Goal: Task Accomplishment & Management: Manage account settings

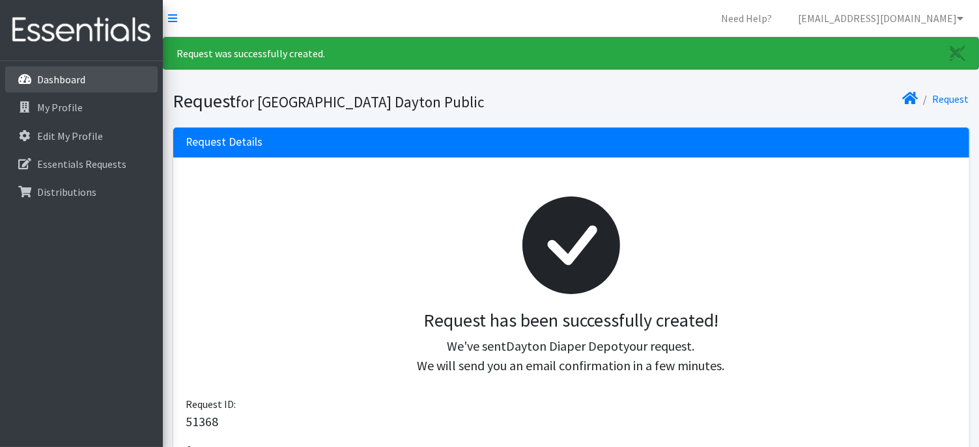
click at [63, 81] on p "Dashboard" at bounding box center [61, 79] width 48 height 13
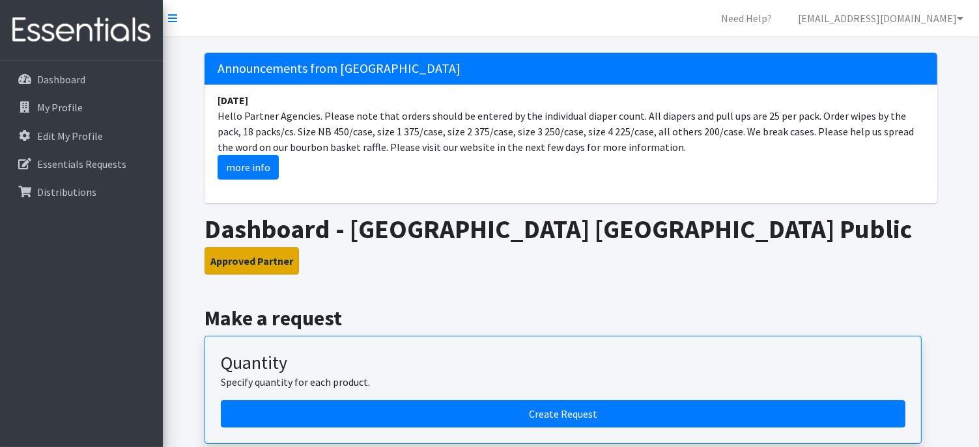
click at [263, 264] on button "Approved Partner" at bounding box center [251, 260] width 94 height 27
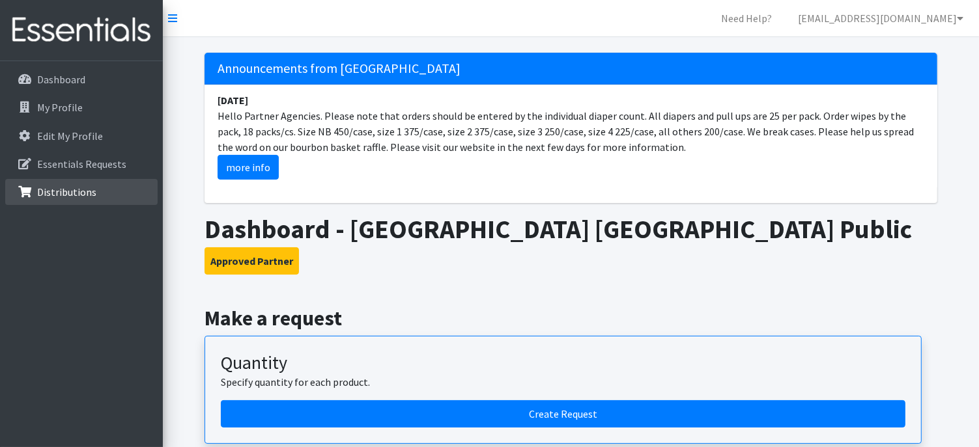
click at [79, 188] on p "Distributions" at bounding box center [66, 192] width 59 height 13
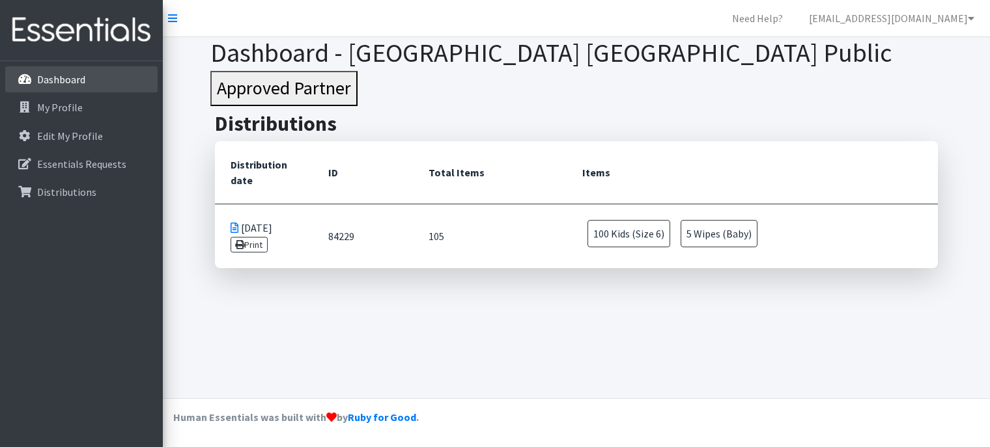
click at [81, 83] on p "Dashboard" at bounding box center [61, 79] width 48 height 13
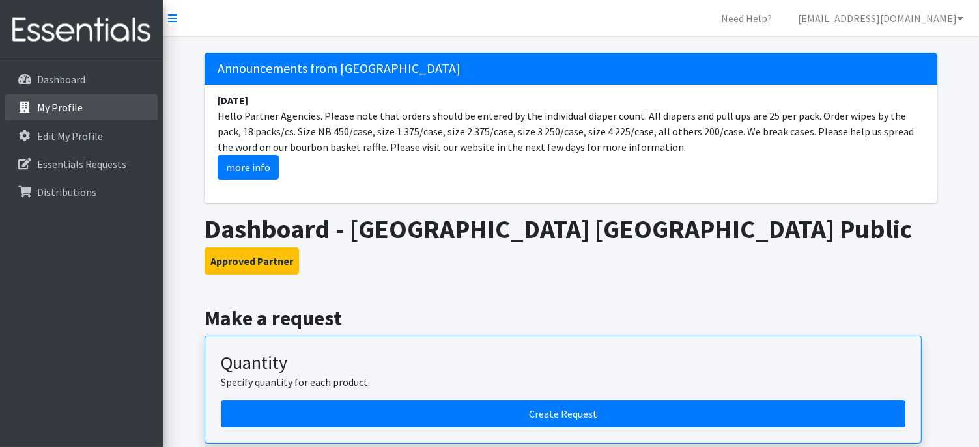
click at [63, 104] on p "My Profile" at bounding box center [60, 107] width 46 height 13
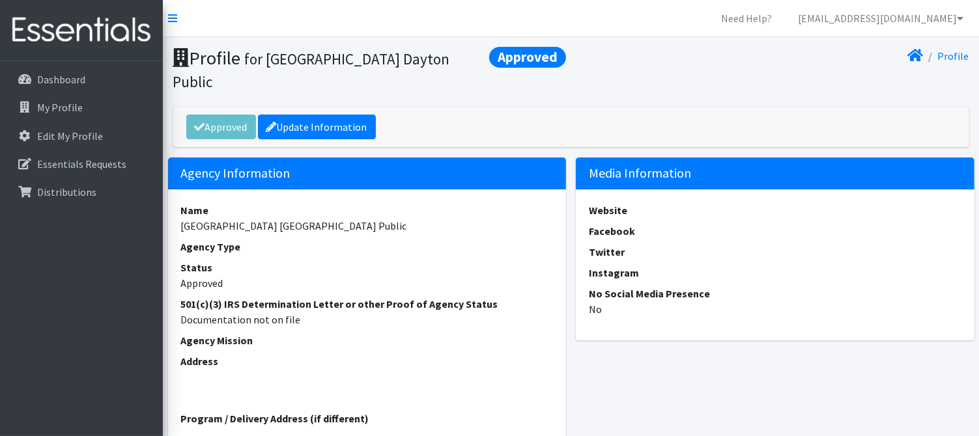
click at [545, 123] on div "Approved Update Information" at bounding box center [571, 127] width 796 height 40
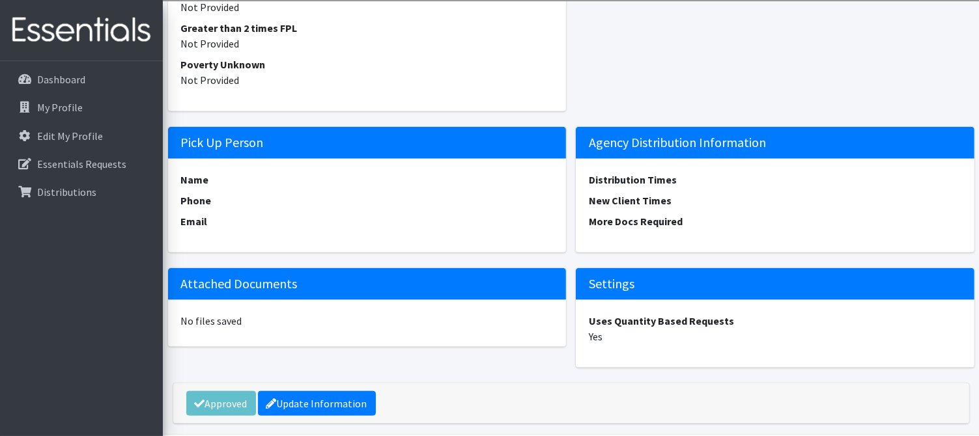
scroll to position [1609, 0]
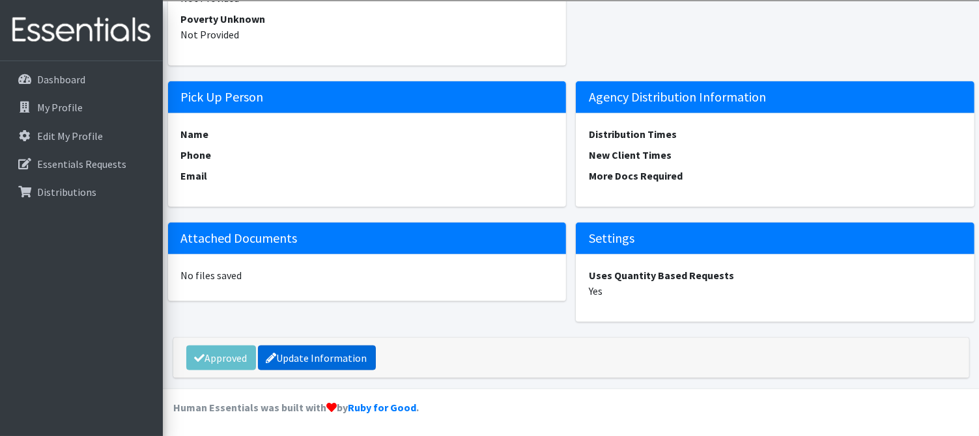
click at [316, 354] on link "Update Information" at bounding box center [317, 358] width 118 height 25
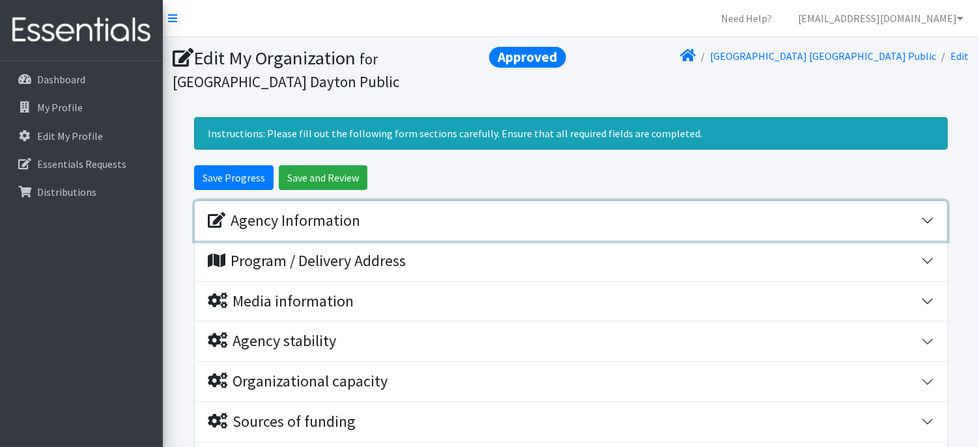
click at [473, 223] on div "Agency Information" at bounding box center [564, 221] width 713 height 19
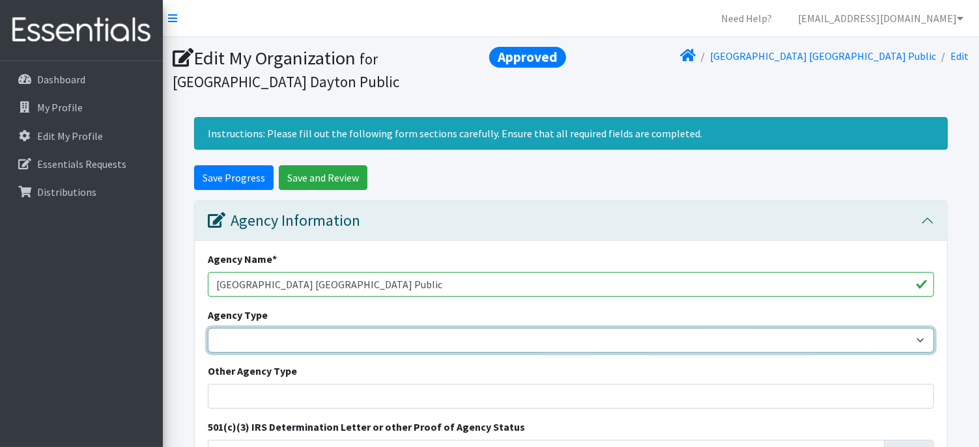
click at [436, 341] on select "Basic Needs Bank Career technical training Child abuse resource center Church o…" at bounding box center [571, 340] width 726 height 25
select select "es"
click at [208, 328] on select "Basic Needs Bank Career technical training Child abuse resource center Church o…" at bounding box center [571, 340] width 726 height 25
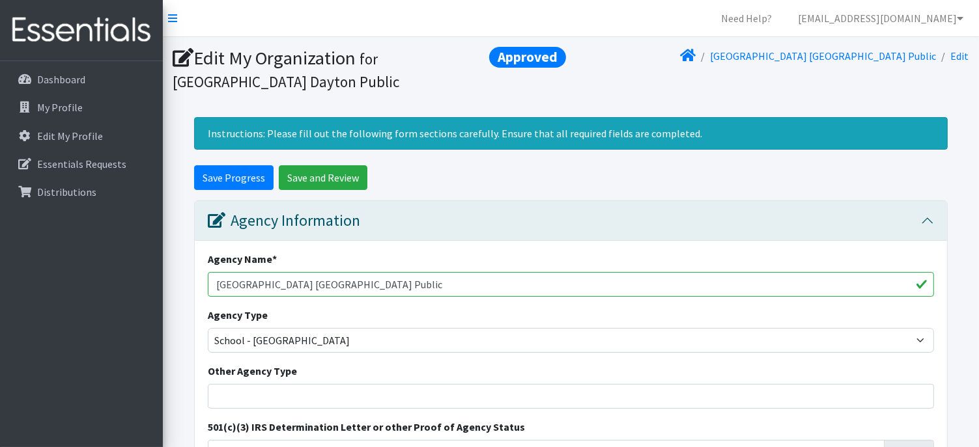
click at [338, 367] on div "Other Agency Type" at bounding box center [571, 386] width 726 height 46
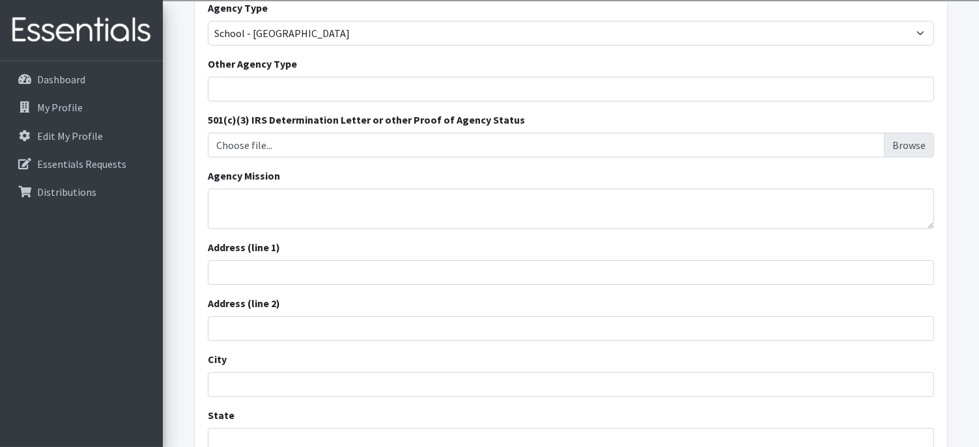
scroll to position [339, 0]
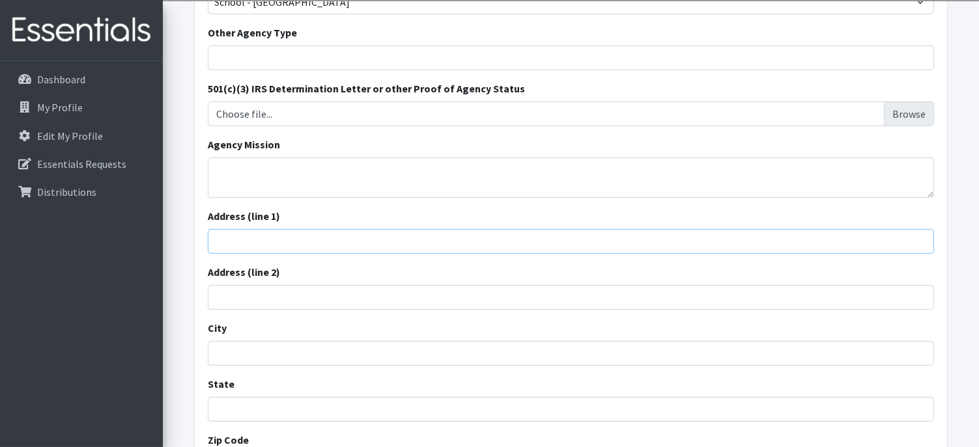
click at [251, 242] on input "Address (line 1)" at bounding box center [571, 241] width 726 height 25
type input "407 [PERSON_NAME] ct"
click at [242, 354] on input "City" at bounding box center [571, 353] width 726 height 25
type input "[GEOGRAPHIC_DATA]"
type input "OH"
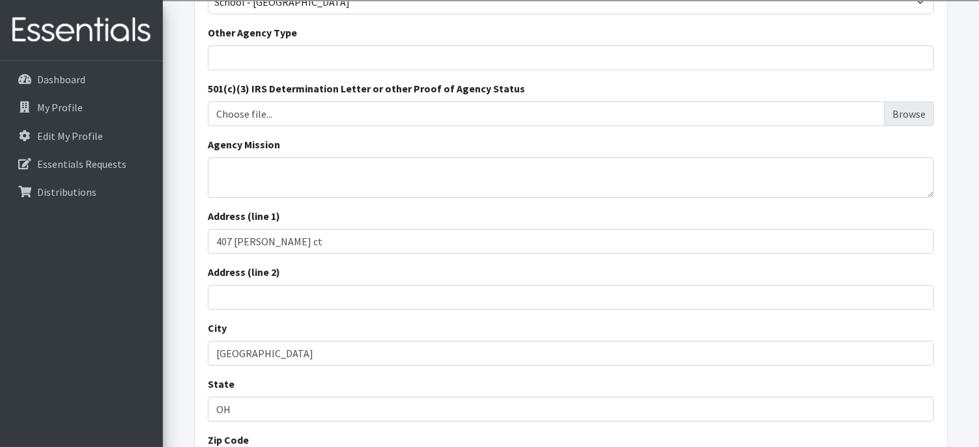
type input "45403-1737"
click at [188, 302] on form "Save Progress Save and Review Agency Information Agency Name * Ruskin Elementar…" at bounding box center [571, 424] width 816 height 1195
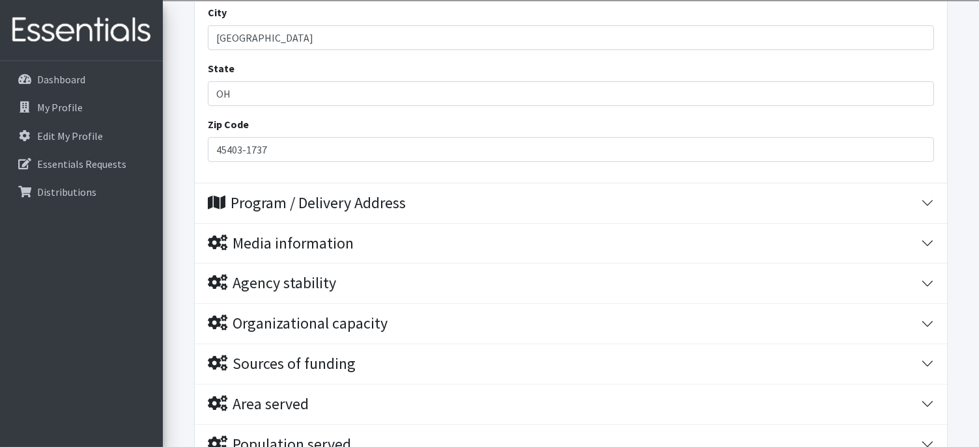
scroll to position [703, 0]
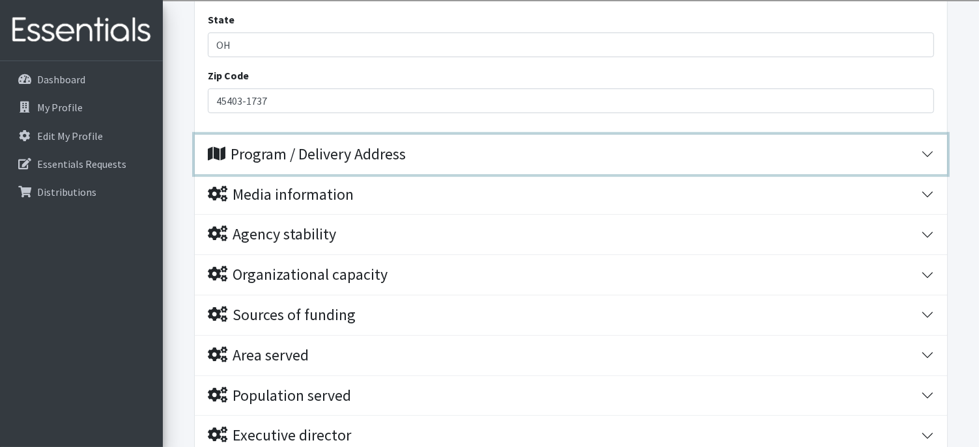
click at [413, 161] on div "Program / Delivery Address" at bounding box center [564, 154] width 713 height 19
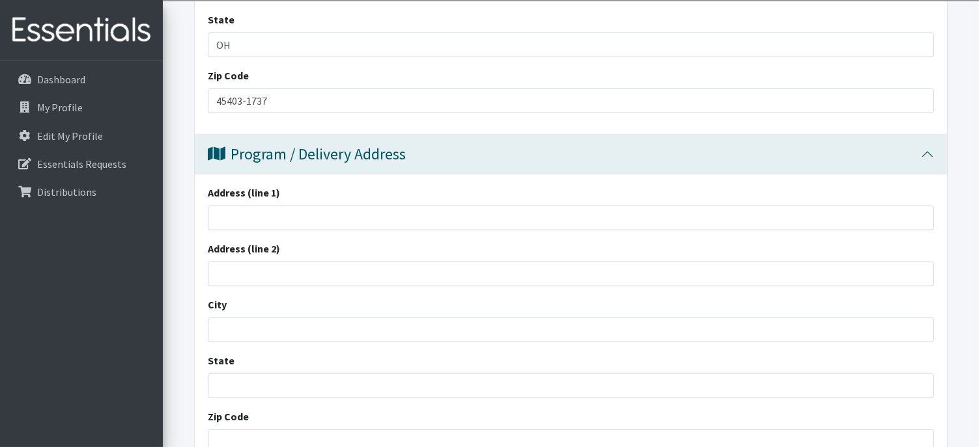
click at [186, 233] on form "Save Progress Save and Review Agency Information Agency Name * [GEOGRAPHIC_DATA…" at bounding box center [571, 210] width 816 height 1496
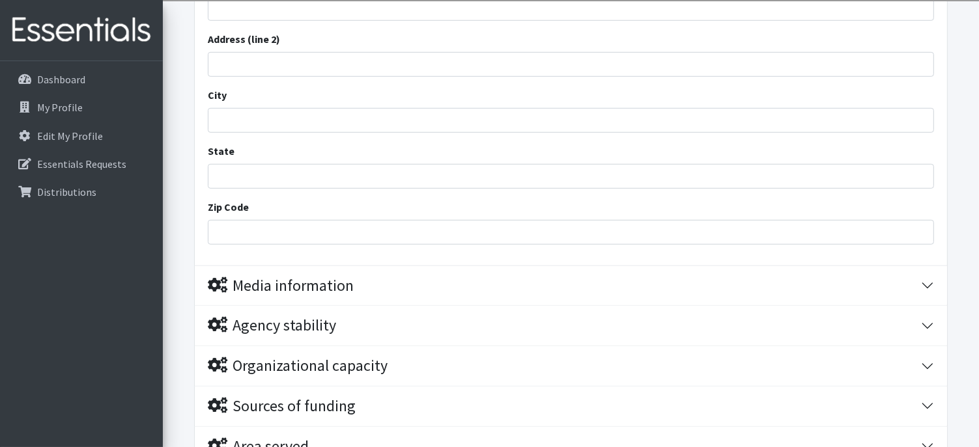
scroll to position [990, 0]
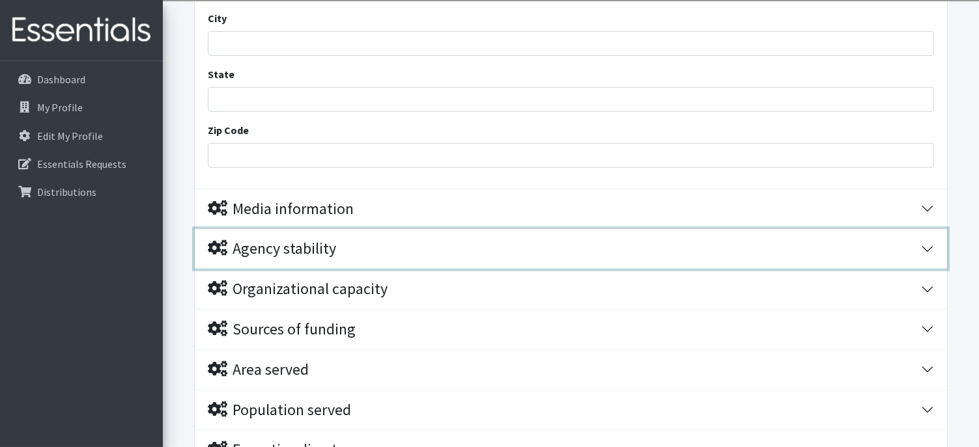
click at [315, 255] on div "Agency stability" at bounding box center [272, 249] width 128 height 19
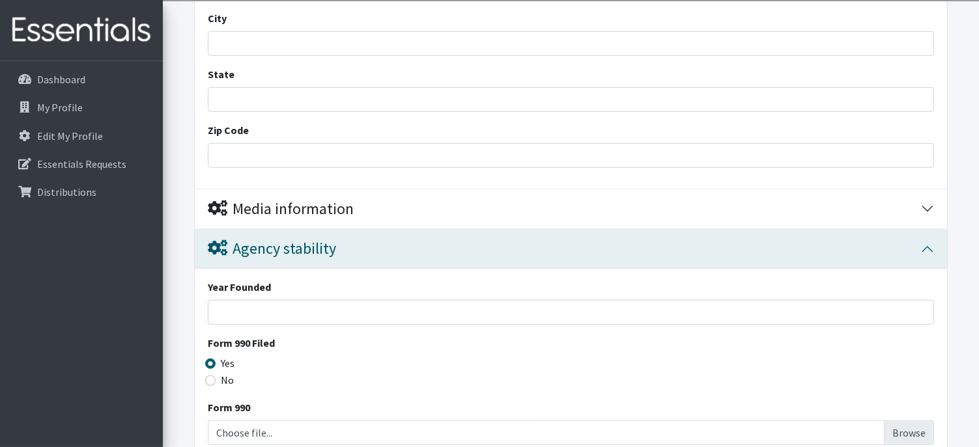
click at [174, 280] on form "Save Progress Save and Review Agency Information Agency Name * [GEOGRAPHIC_DATA…" at bounding box center [571, 275] width 816 height 2198
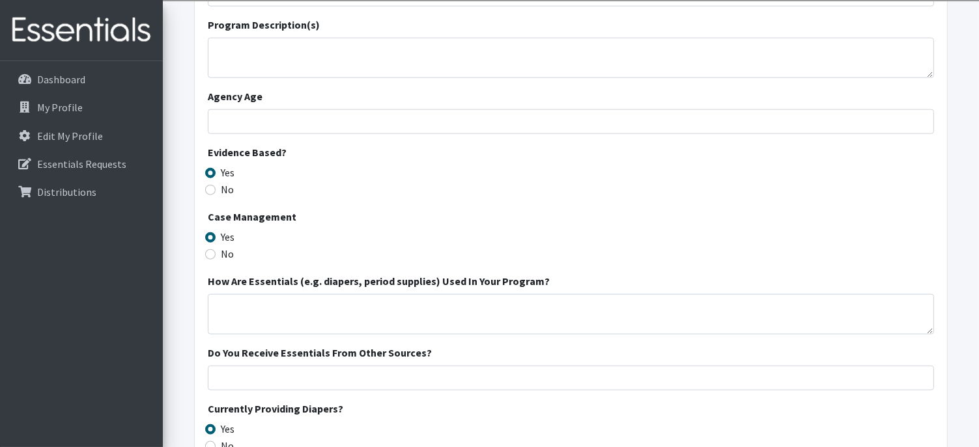
scroll to position [1511, 0]
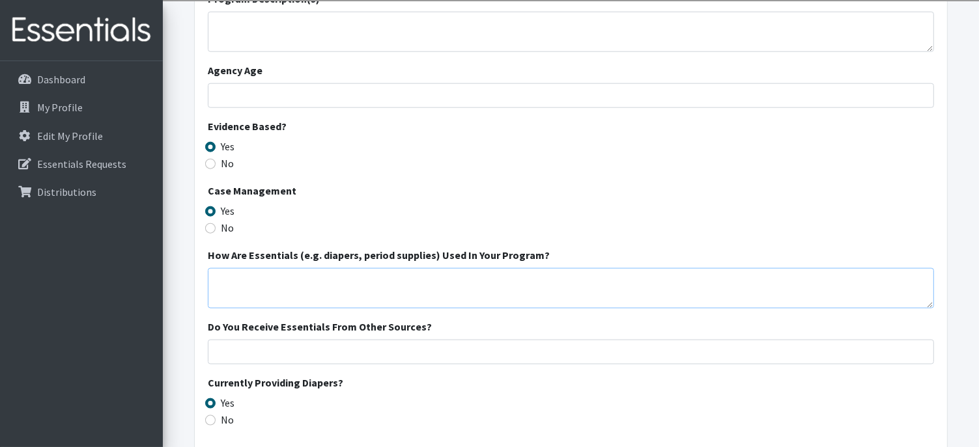
click at [304, 277] on textarea "How Are Essentials (e.g. diapers, period supplies) Used In Your Program?" at bounding box center [571, 288] width 726 height 40
type textarea "I work in a Special Education classroom and a few of my friends are in diapers"
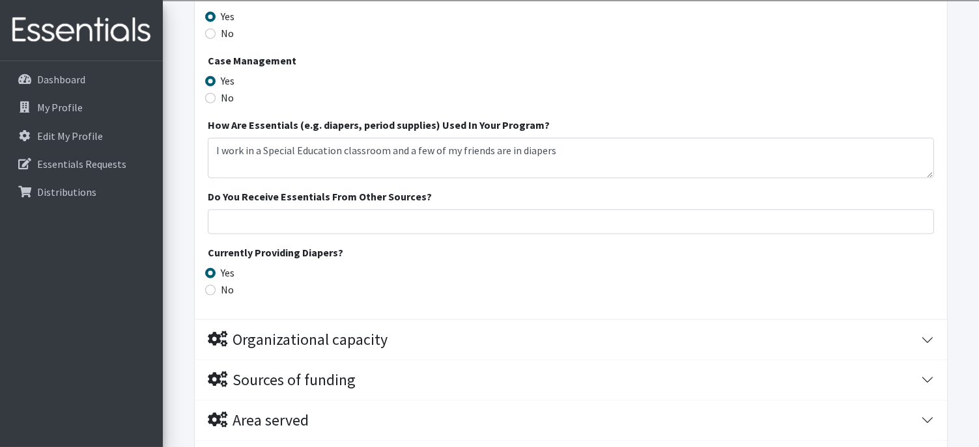
scroll to position [1667, 0]
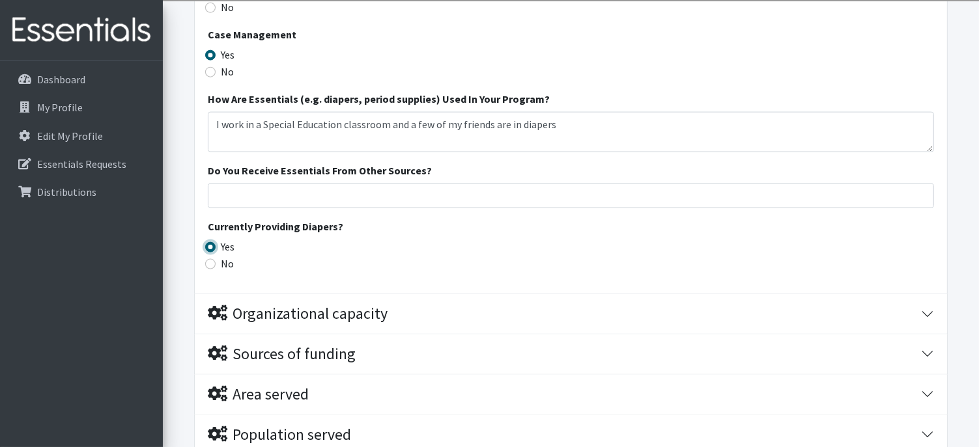
click at [208, 245] on input "Yes" at bounding box center [210, 247] width 10 height 10
radio input "true"
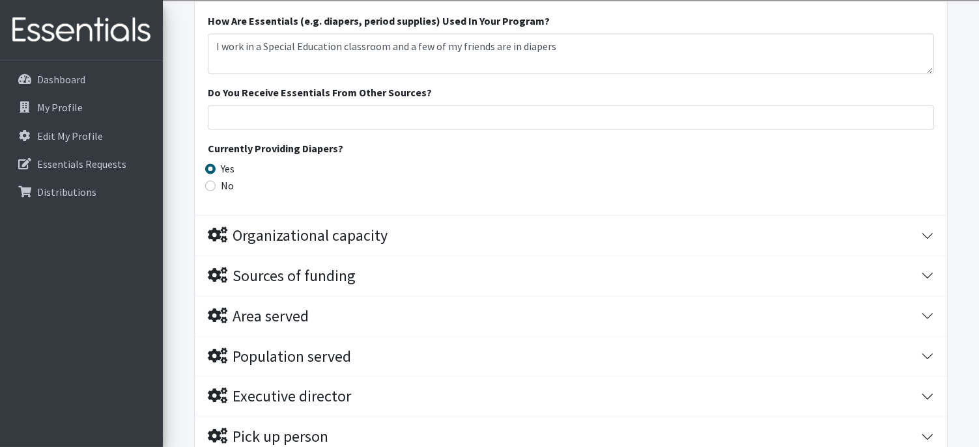
scroll to position [1771, 0]
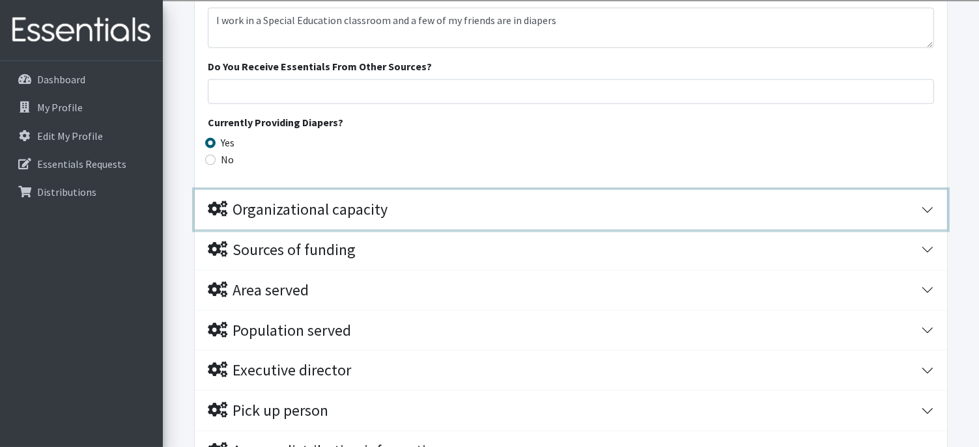
click at [270, 208] on div "Organizational capacity" at bounding box center [298, 210] width 180 height 19
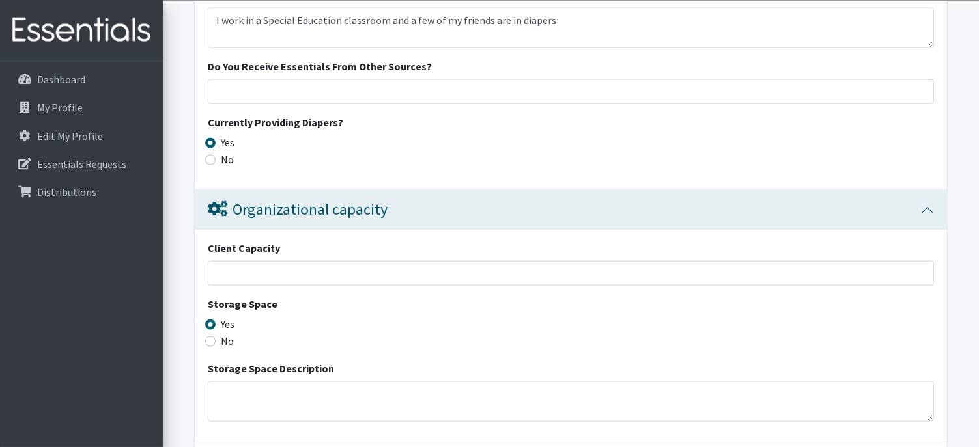
click at [208, 320] on input "Yes" at bounding box center [210, 325] width 10 height 10
radio input "true"
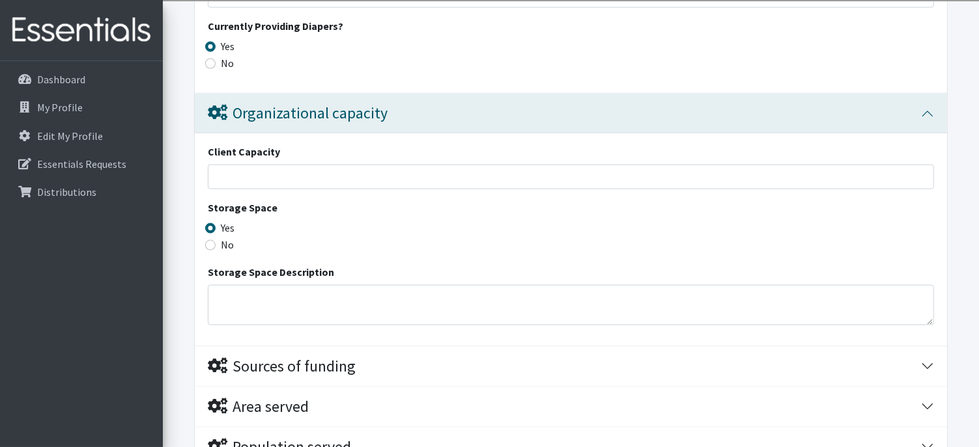
scroll to position [1873, 0]
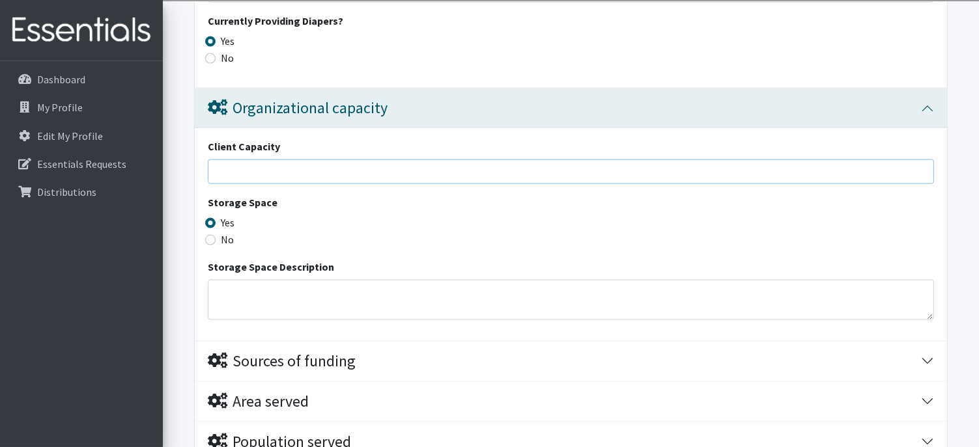
click at [241, 169] on input "Client Capacity" at bounding box center [571, 172] width 726 height 25
type input "50"
click at [244, 300] on textarea "Storage Space Description" at bounding box center [571, 300] width 726 height 40
type textarea "I have a large closet inside my classroom for resource storage"
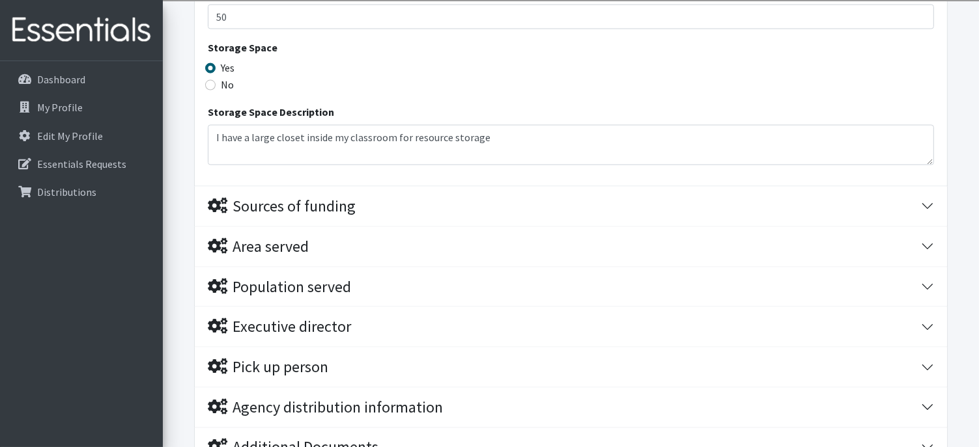
scroll to position [2029, 0]
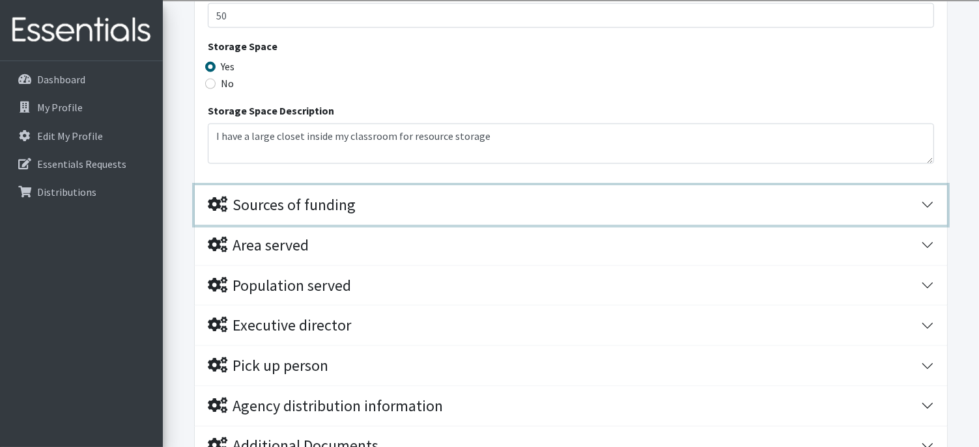
click at [291, 201] on div "Sources of funding" at bounding box center [282, 205] width 148 height 19
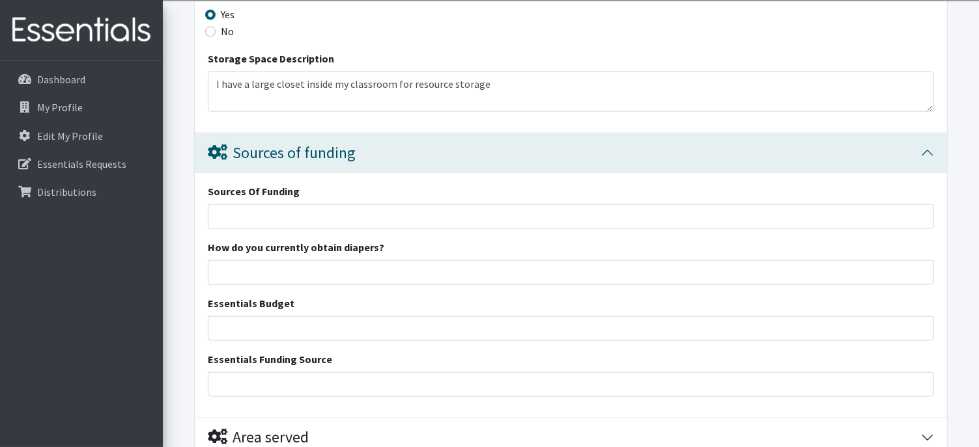
scroll to position [2107, 0]
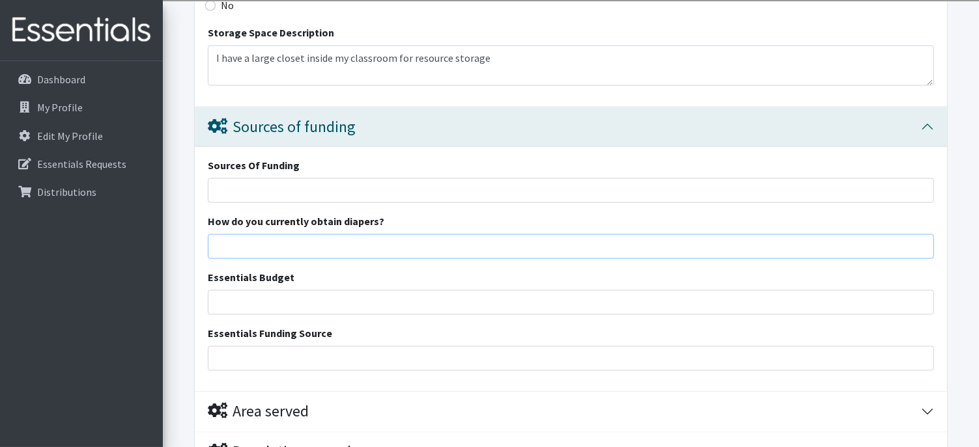
click at [257, 236] on input "How do you currently obtain diapers?" at bounding box center [571, 246] width 726 height 25
type input "I purchase them and also through your organization"
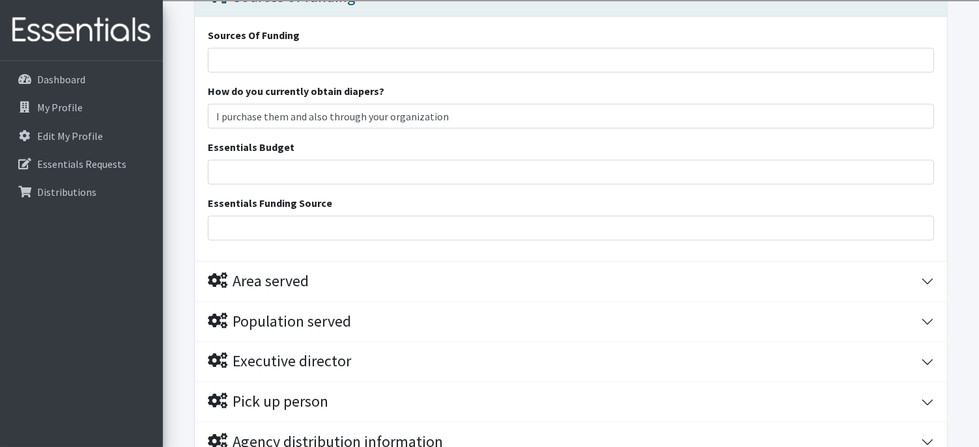
scroll to position [2263, 0]
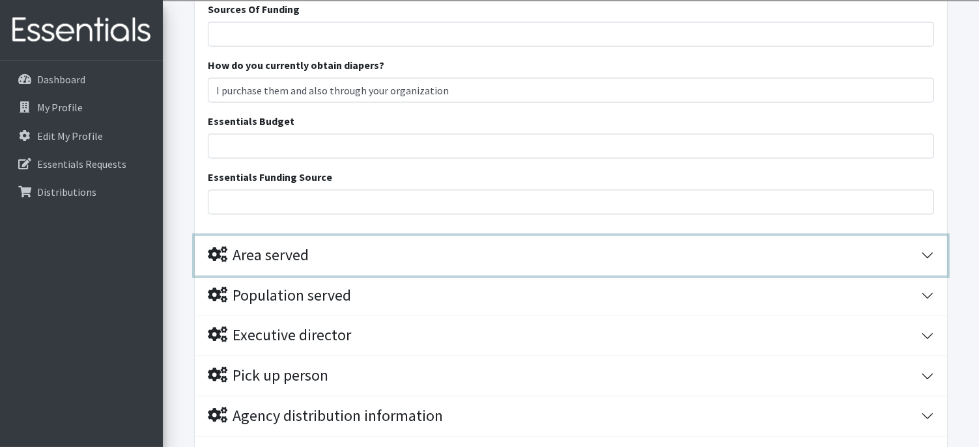
click at [320, 255] on div "Area served" at bounding box center [564, 256] width 713 height 19
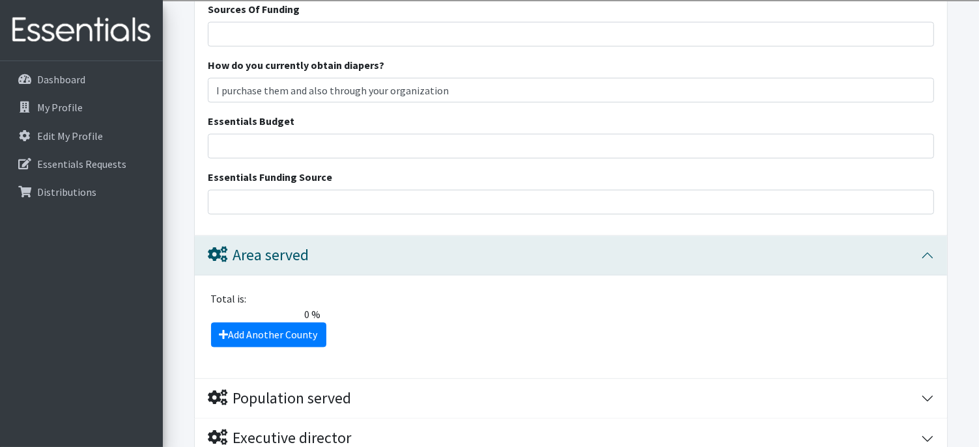
click at [146, 292] on div "Dashboard My Profile Edit My Profile Essentials Requests Distributions" at bounding box center [81, 266] width 163 height 410
click at [247, 330] on link "Add Another County" at bounding box center [268, 335] width 115 height 25
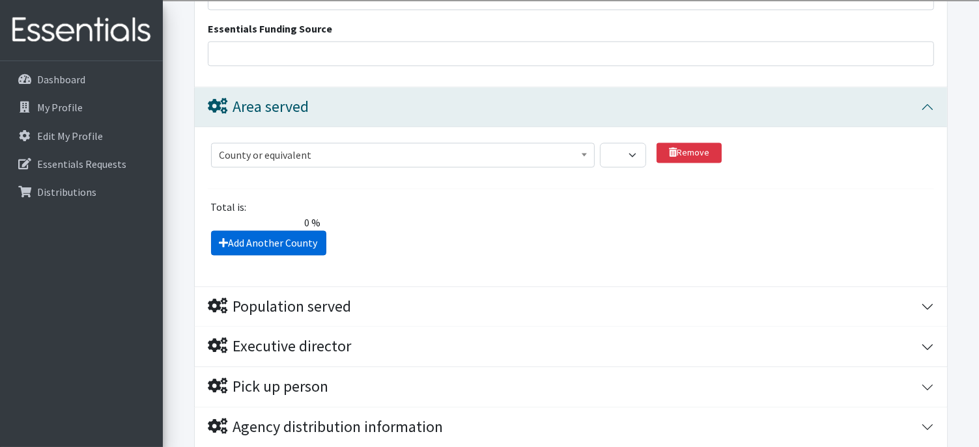
scroll to position [2552, 0]
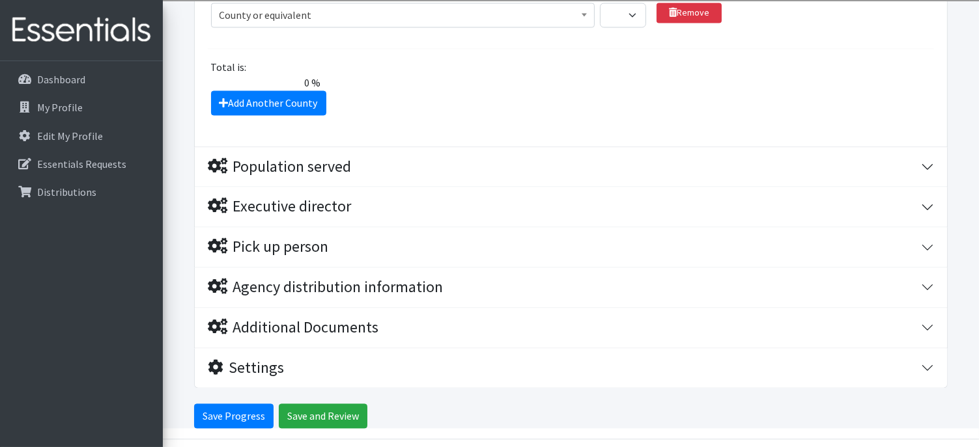
click at [158, 119] on div "Dashboard My Profile Edit My Profile Essentials Requests Distributions" at bounding box center [81, 266] width 163 height 410
click at [302, 10] on span "County or equivalent" at bounding box center [402, 15] width 367 height 18
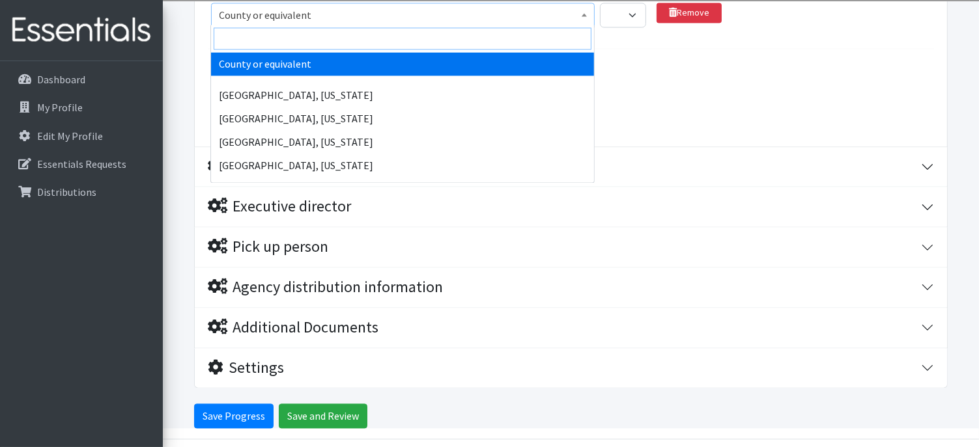
click at [355, 33] on input "search" at bounding box center [403, 38] width 378 height 22
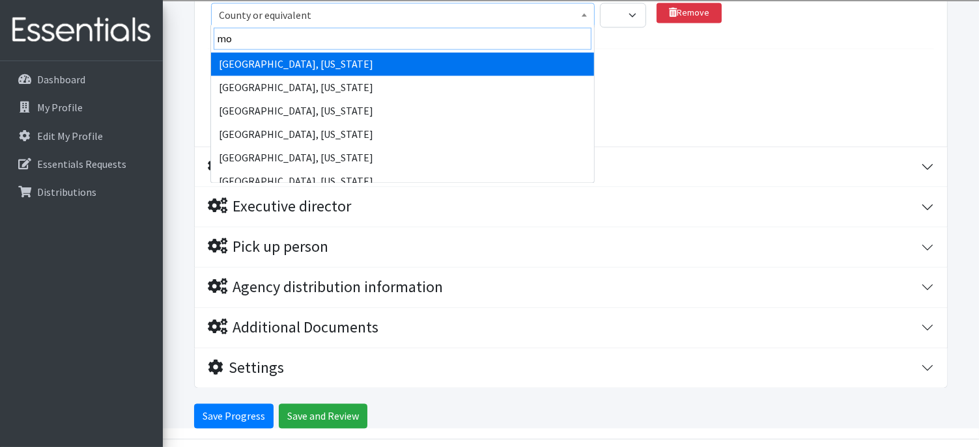
type input "m"
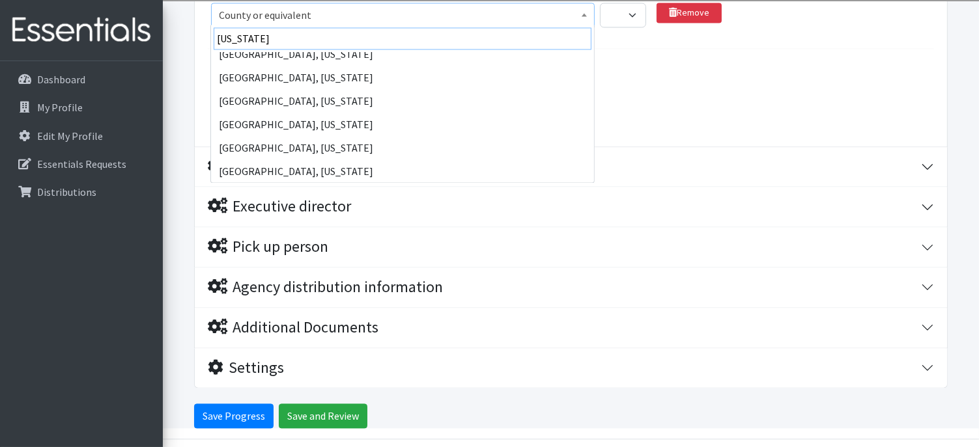
scroll to position [1229, 0]
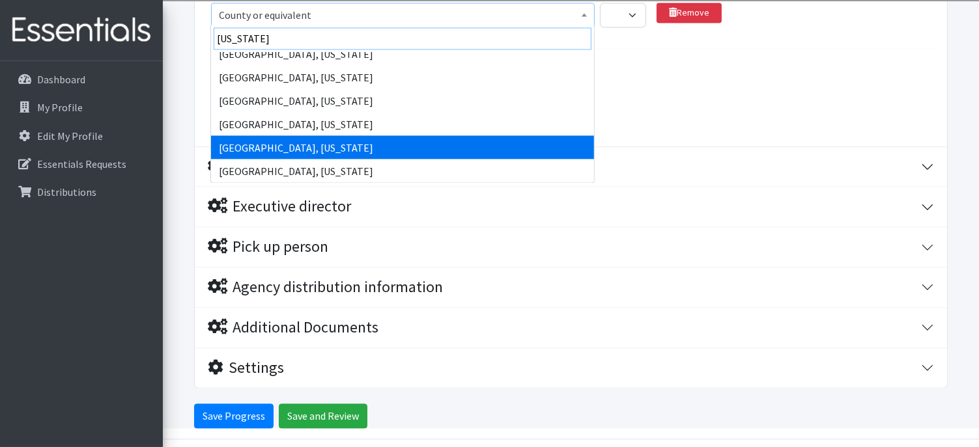
type input "ohio"
select select "2025"
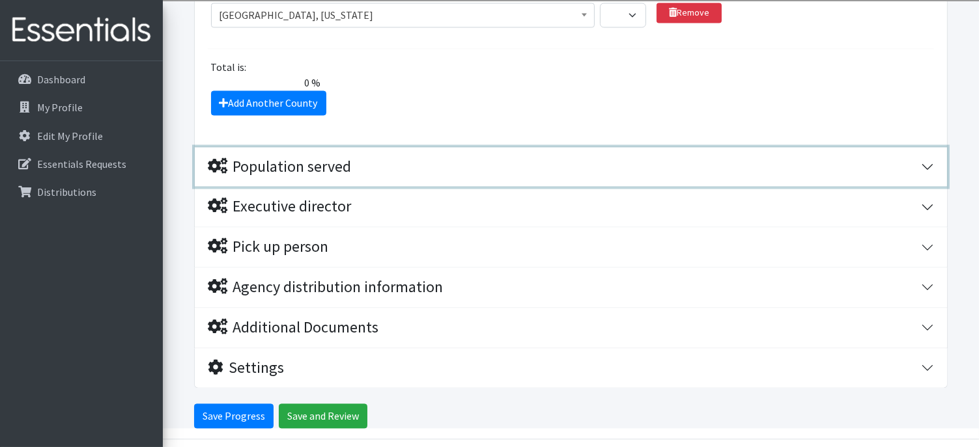
drag, startPoint x: 265, startPoint y: 151, endPoint x: 417, endPoint y: 68, distance: 173.3
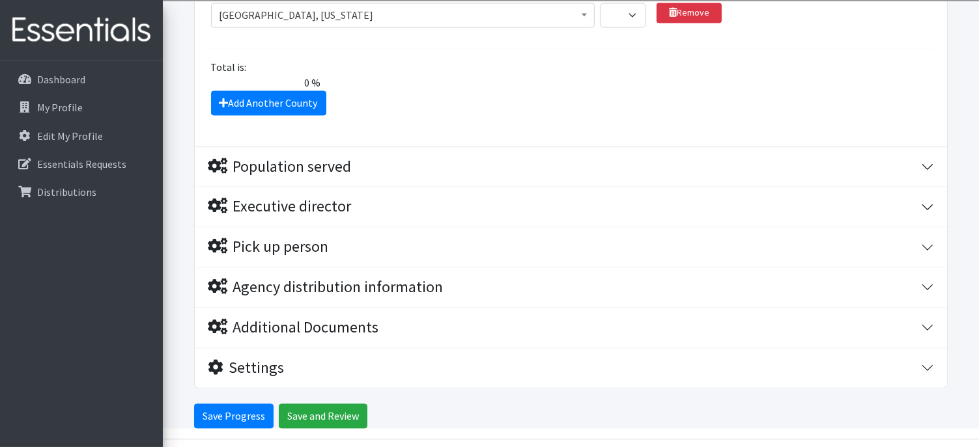
click at [417, 68] on div "Total is:" at bounding box center [571, 67] width 736 height 16
click at [628, 14] on select "1 2 3 4 5 6 7 8 9 10 11 12 13 14 15 16 17 18 19 20 21 22 23 24 25 26 27 28 29 3…" at bounding box center [623, 15] width 46 height 25
click at [535, 63] on div "Total is:" at bounding box center [571, 67] width 736 height 16
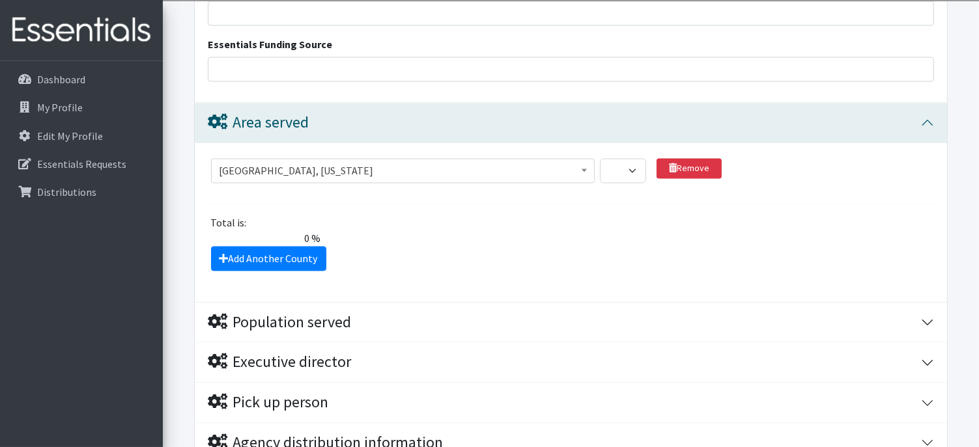
scroll to position [2370, 0]
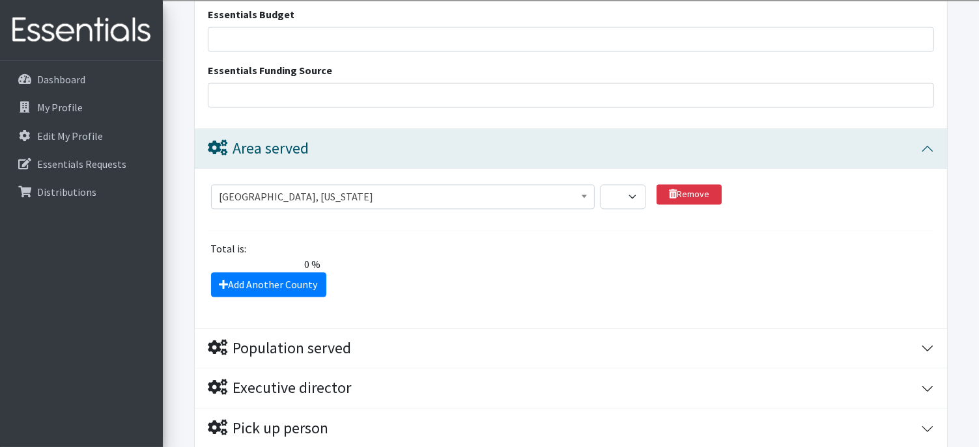
click at [549, 242] on div "Total is:" at bounding box center [571, 250] width 736 height 16
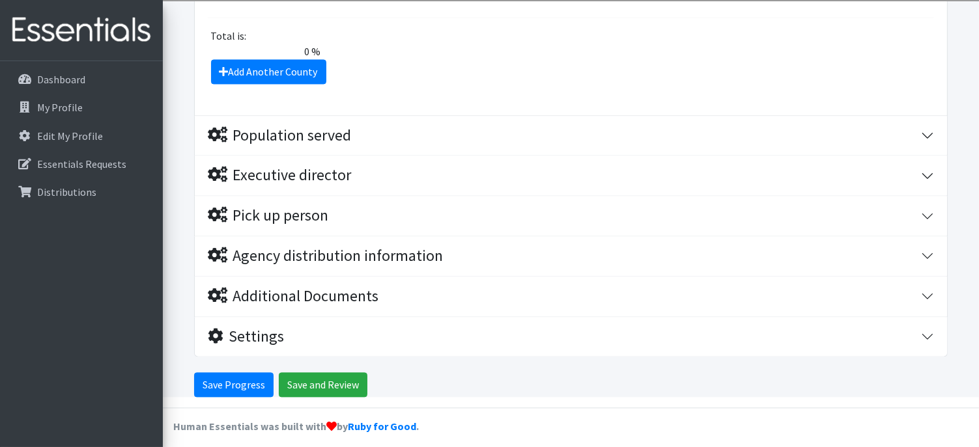
scroll to position [2589, 0]
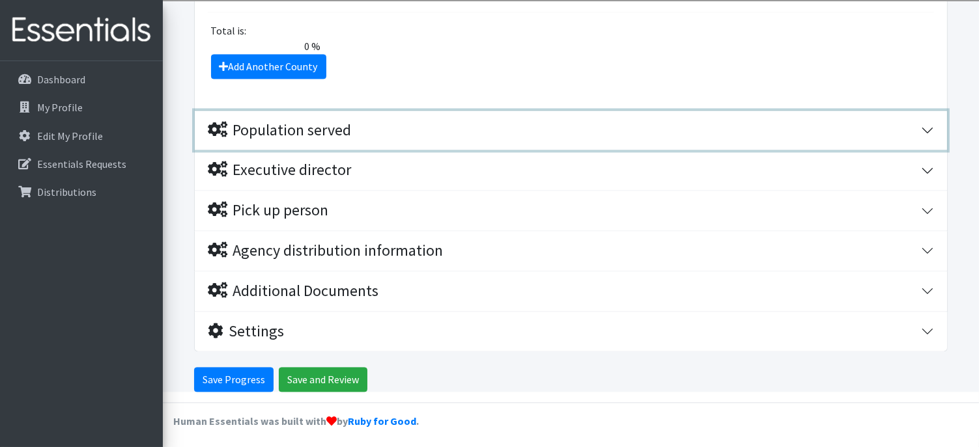
click at [312, 129] on div "Population served" at bounding box center [279, 130] width 143 height 19
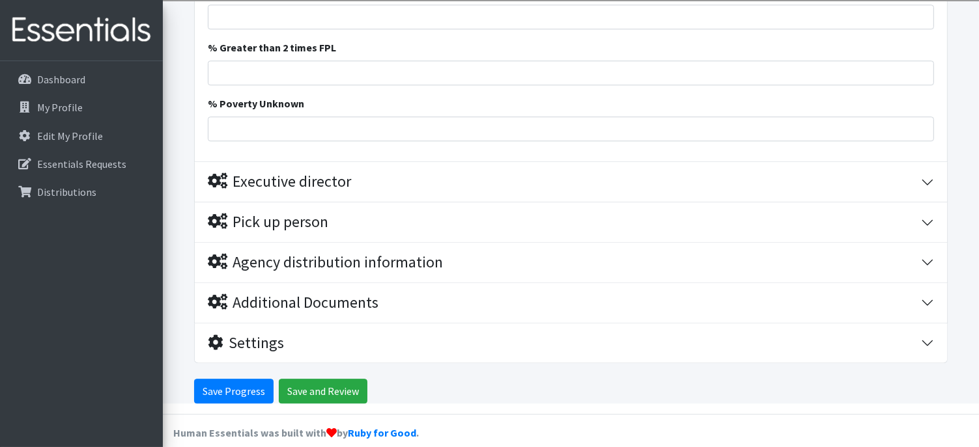
scroll to position [3566, 0]
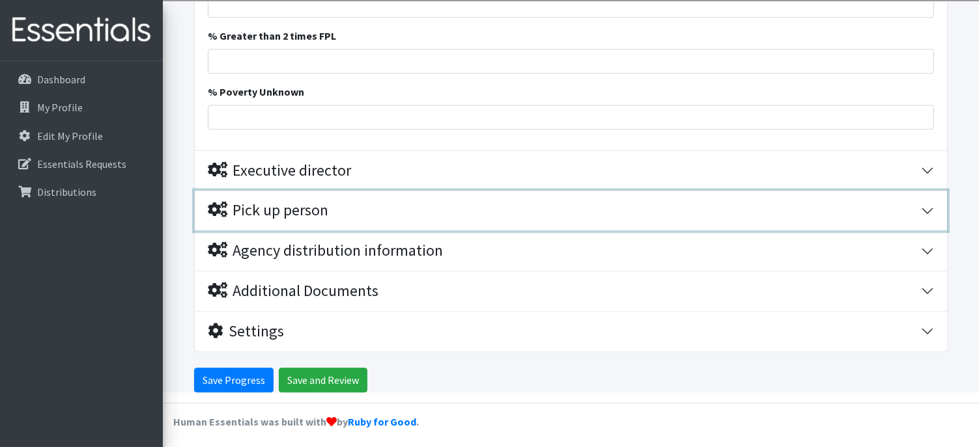
click at [313, 216] on div "Pick up person" at bounding box center [268, 210] width 120 height 19
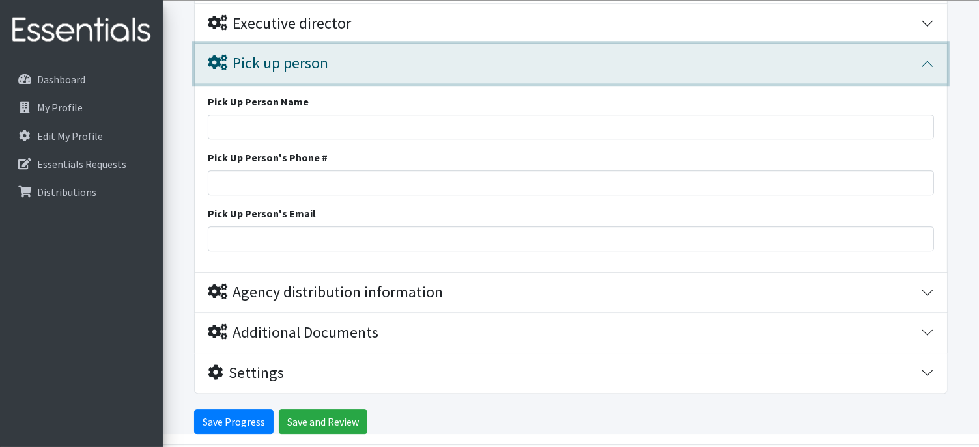
scroll to position [3755, 0]
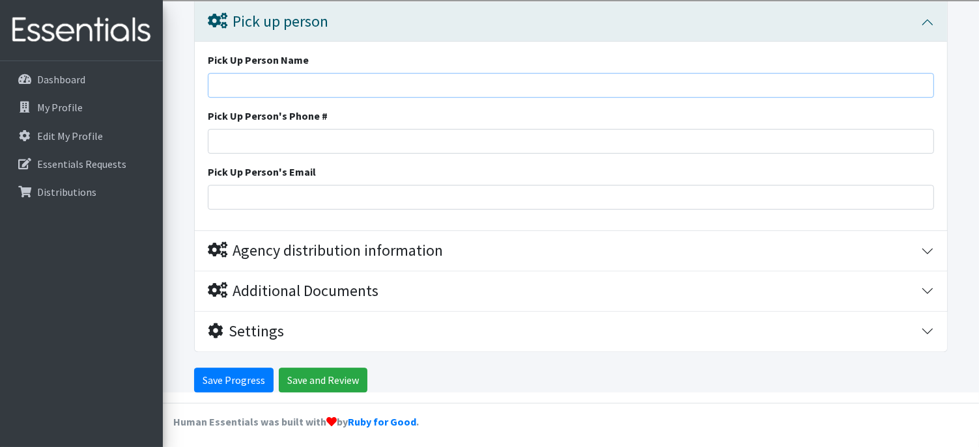
click at [253, 90] on input "Pick Up Person Name" at bounding box center [571, 85] width 726 height 25
type input "Jennifer Davy"
click at [253, 135] on input "Pick Up Person's Phone #" at bounding box center [571, 141] width 726 height 25
type input "6146807604"
type input "45403-1737"
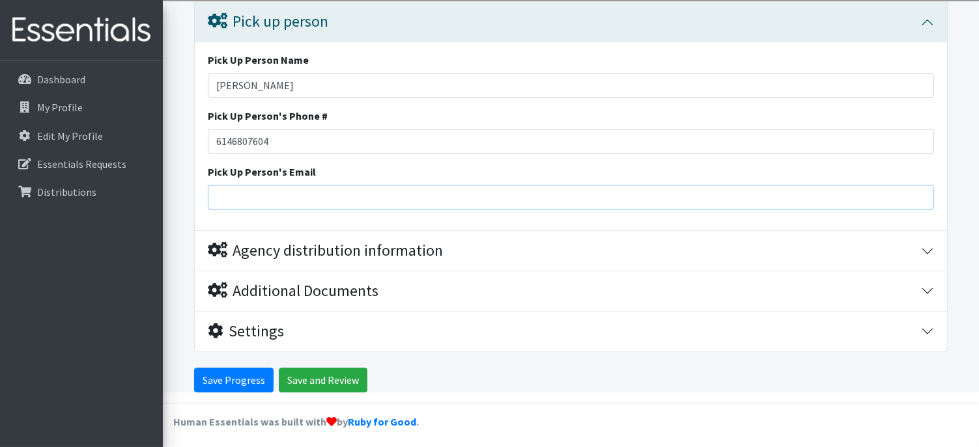
type input "[EMAIL_ADDRESS][DOMAIN_NAME]"
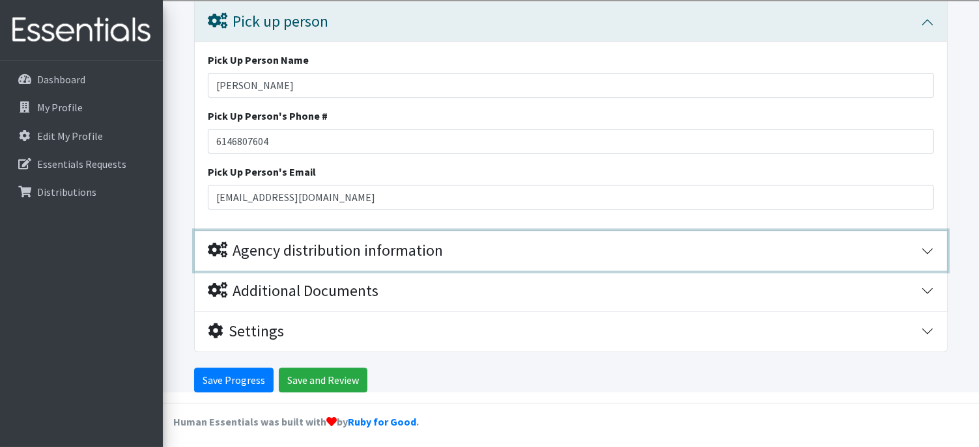
click at [333, 242] on div "Agency distribution information" at bounding box center [325, 251] width 235 height 19
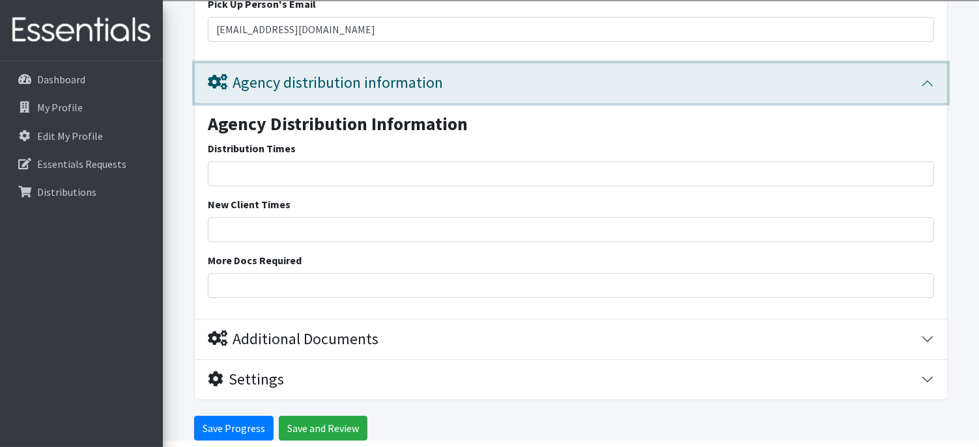
scroll to position [3971, 0]
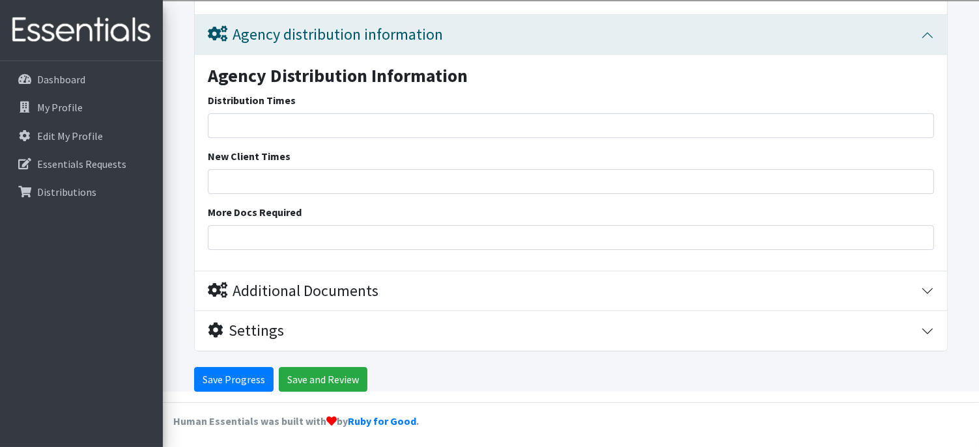
click at [309, 369] on input "Save and Review" at bounding box center [323, 379] width 89 height 25
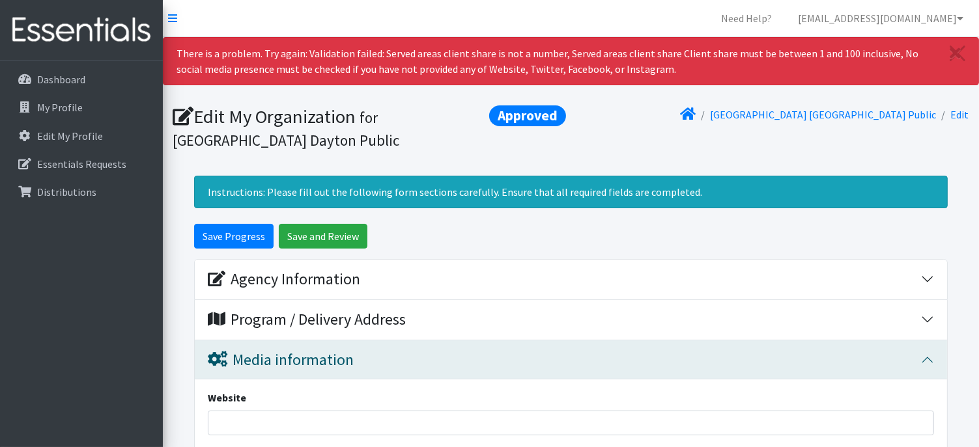
click at [509, 157] on section "Edit My Organization Approved for [GEOGRAPHIC_DATA] [GEOGRAPHIC_DATA] Public [G…" at bounding box center [571, 131] width 816 height 70
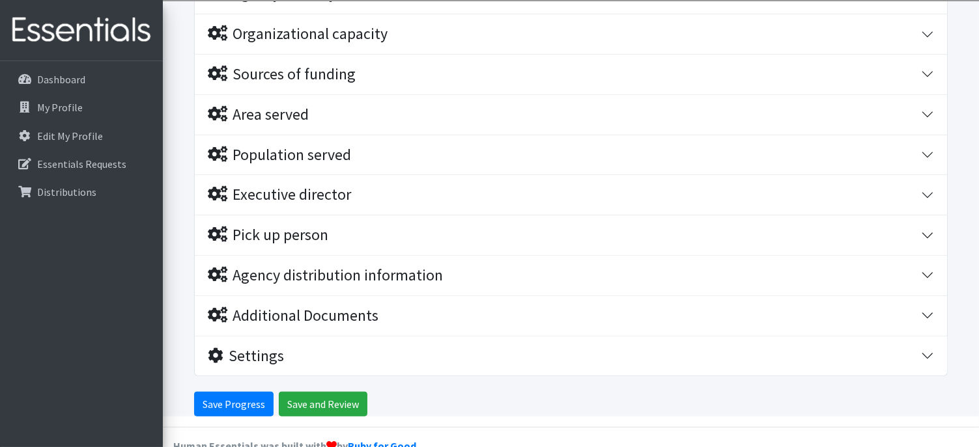
scroll to position [656, 0]
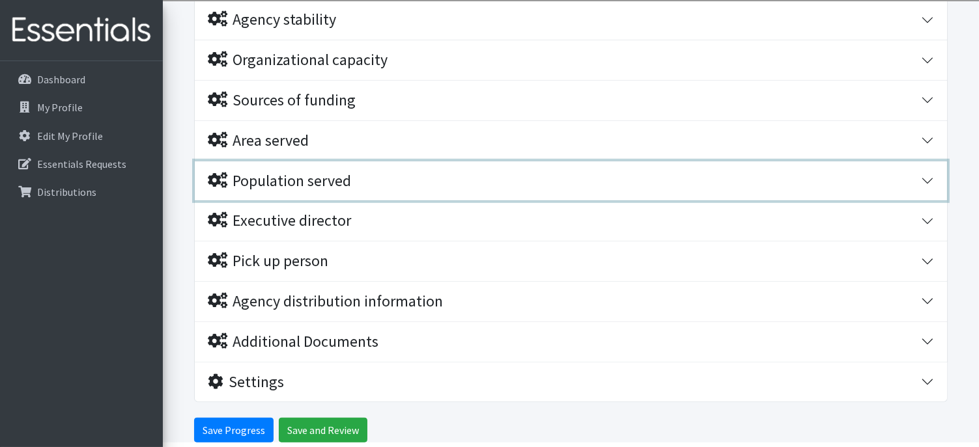
click at [478, 186] on div "Population served" at bounding box center [564, 181] width 713 height 19
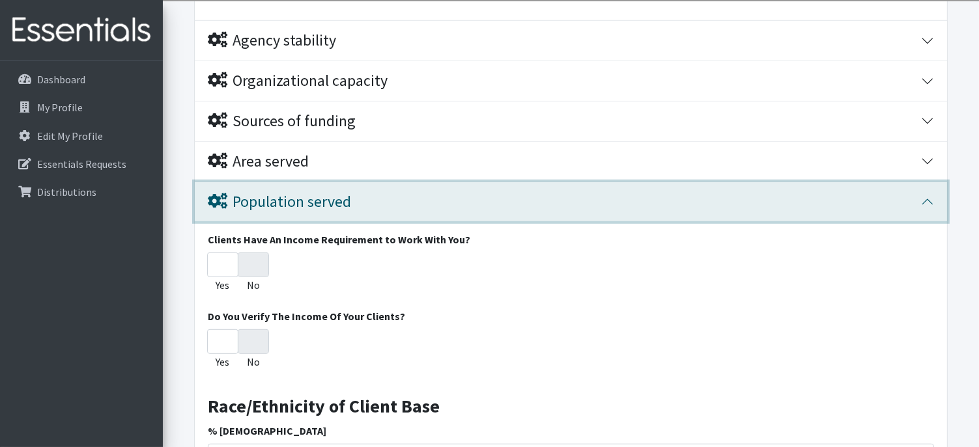
scroll to position [618, 0]
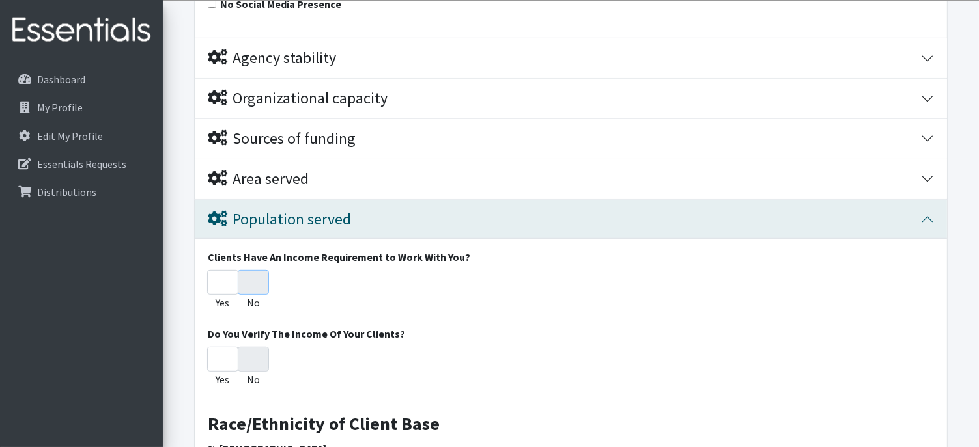
click at [258, 281] on input "No" at bounding box center [253, 282] width 31 height 25
radio input "true"
click at [528, 307] on div "Yes No" at bounding box center [571, 293] width 726 height 46
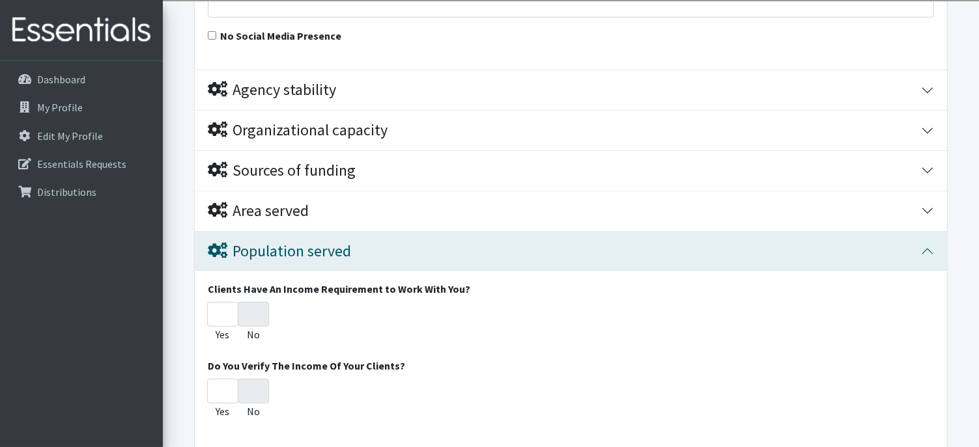
scroll to position [573, 0]
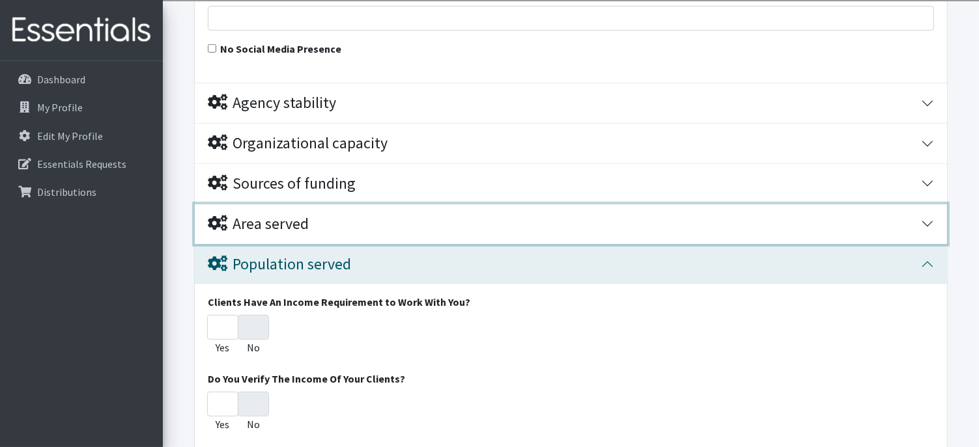
click at [492, 219] on div "Area served" at bounding box center [564, 224] width 713 height 19
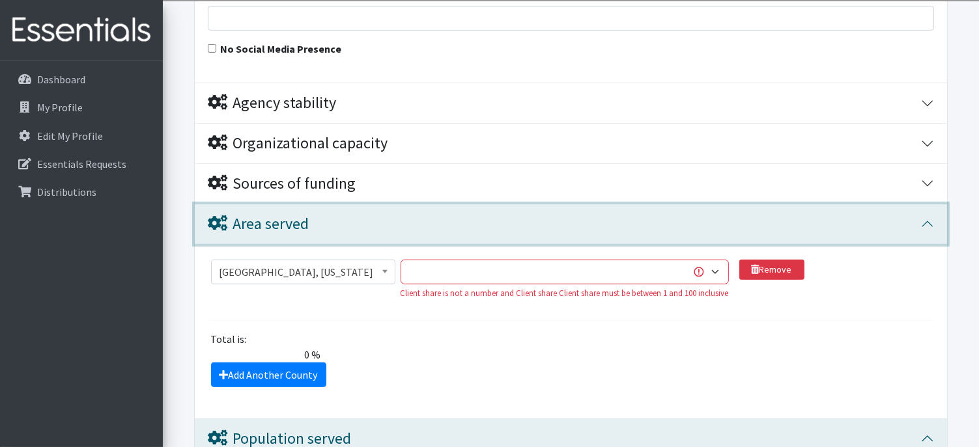
scroll to position [599, 0]
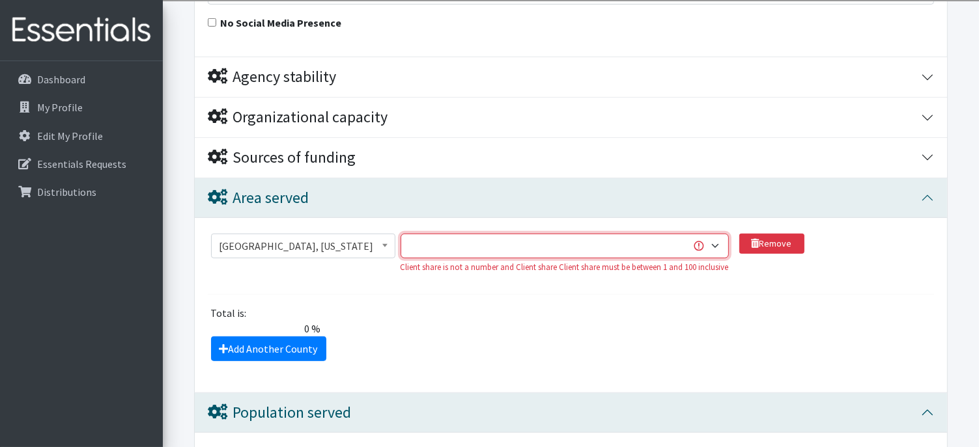
click at [673, 239] on select "1 2 3 4 5 6 7 8 9 10 11 12 13 14 15 16 17 18 19 20 21 22 23 24 25 26 27 28 29 3…" at bounding box center [564, 246] width 328 height 25
click at [400, 234] on select "1 2 3 4 5 6 7 8 9 10 11 12 13 14 15 16 17 18 19 20 21 22 23 24 25 26 27 28 29 3…" at bounding box center [564, 246] width 328 height 25
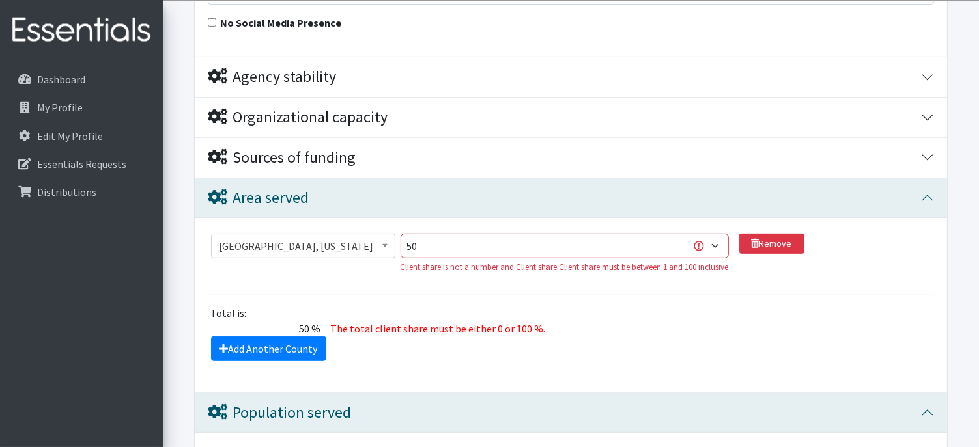
click at [652, 325] on div "The total client share must be either 0 or 100 %." at bounding box center [571, 329] width 490 height 16
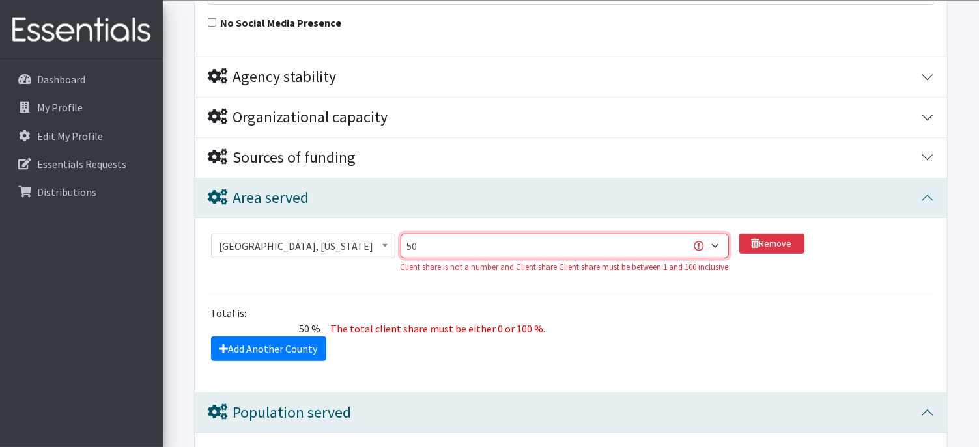
click at [568, 240] on select "1 2 3 4 5 6 7 8 9 10 11 12 13 14 15 16 17 18 19 20 21 22 23 24 25 26 27 28 29 3…" at bounding box center [564, 246] width 328 height 25
click at [579, 238] on select "1 2 3 4 5 6 7 8 9 10 11 12 13 14 15 16 17 18 19 20 21 22 23 24 25 26 27 28 29 3…" at bounding box center [564, 246] width 328 height 25
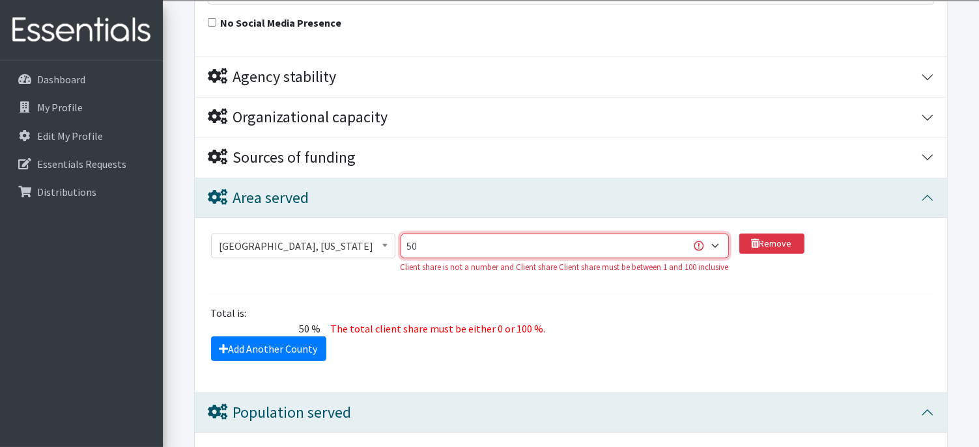
select select "100"
click at [400, 234] on select "1 2 3 4 5 6 7 8 9 10 11 12 13 14 15 16 17 18 19 20 21 22 23 24 25 26 27 28 29 3…" at bounding box center [564, 246] width 328 height 25
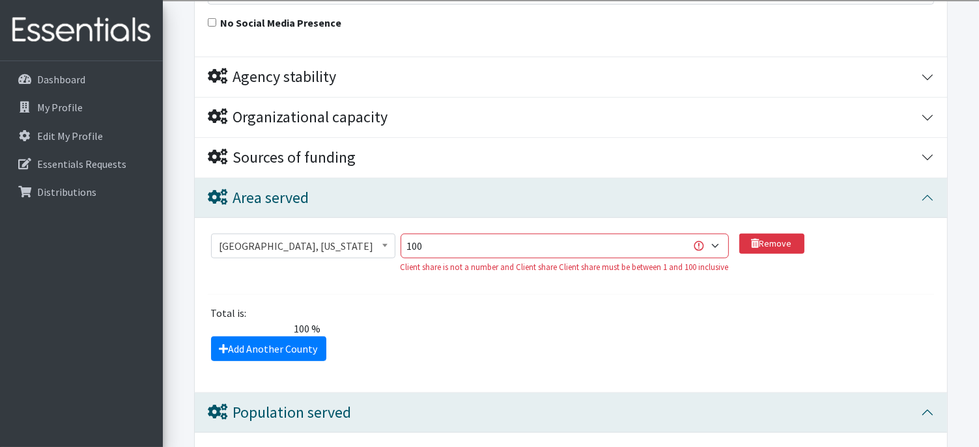
click at [473, 341] on div "Add Another County" at bounding box center [571, 349] width 736 height 25
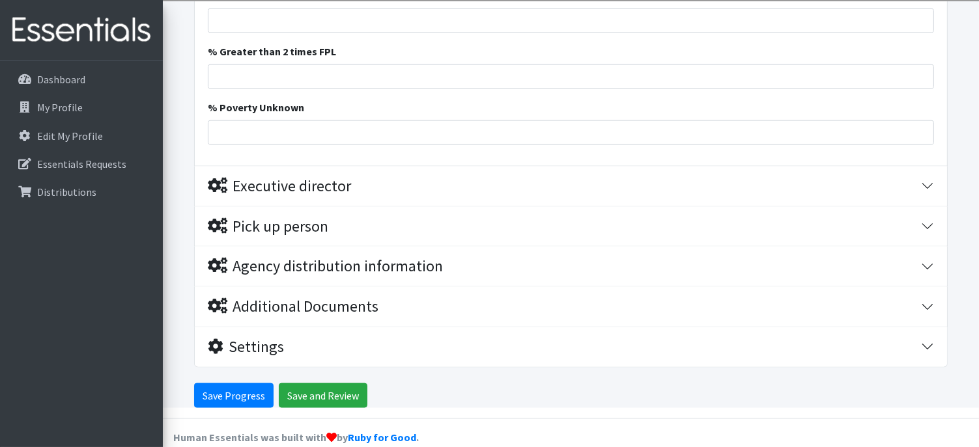
scroll to position [1860, 0]
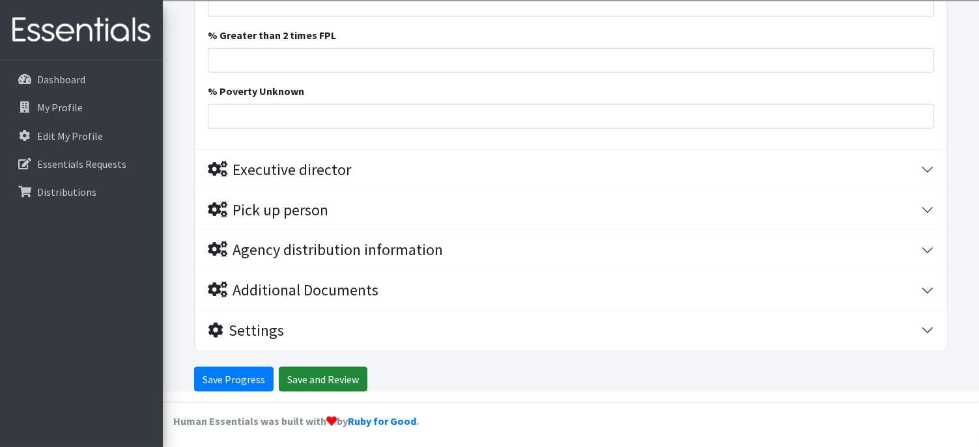
click at [325, 376] on input "Save and Review" at bounding box center [323, 379] width 89 height 25
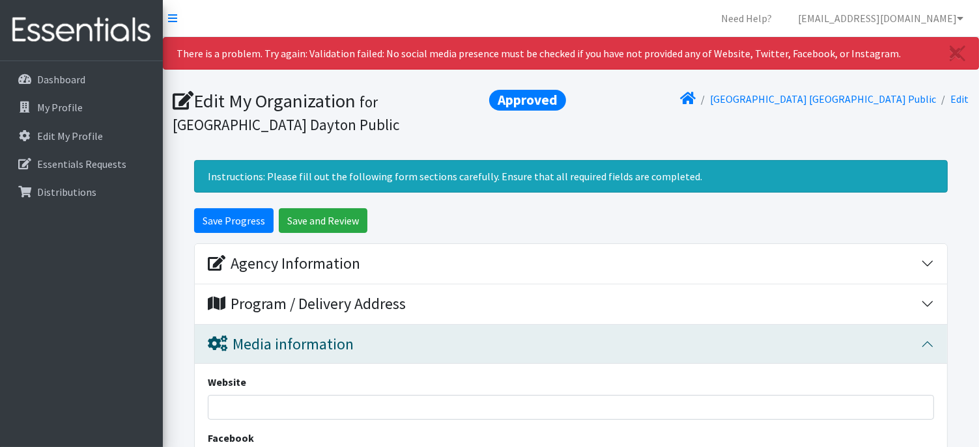
click at [656, 104] on div "[GEOGRAPHIC_DATA] [GEOGRAPHIC_DATA] Public Edit" at bounding box center [772, 112] width 403 height 45
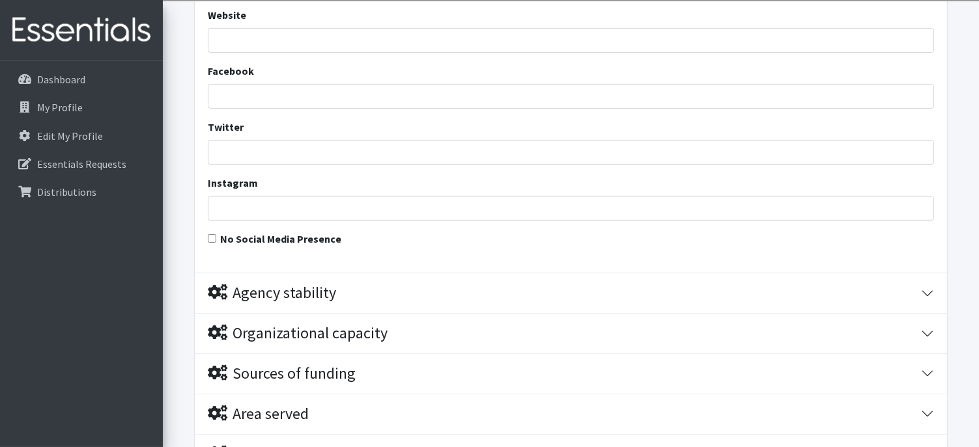
scroll to position [443, 0]
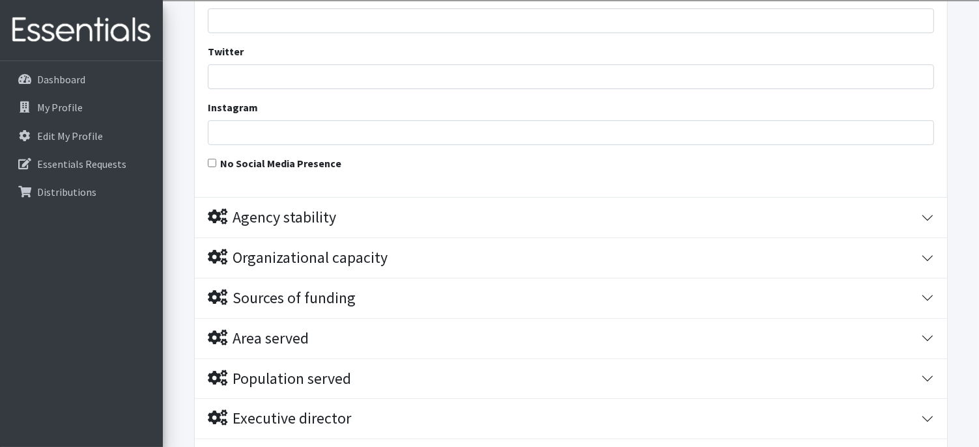
click at [210, 160] on input "No Social Media Presence" at bounding box center [212, 163] width 8 height 8
checkbox input "true"
click at [186, 163] on form "Save Progress Save and Review Agency Information Agency Name * [GEOGRAPHIC_DATA…" at bounding box center [571, 203] width 816 height 875
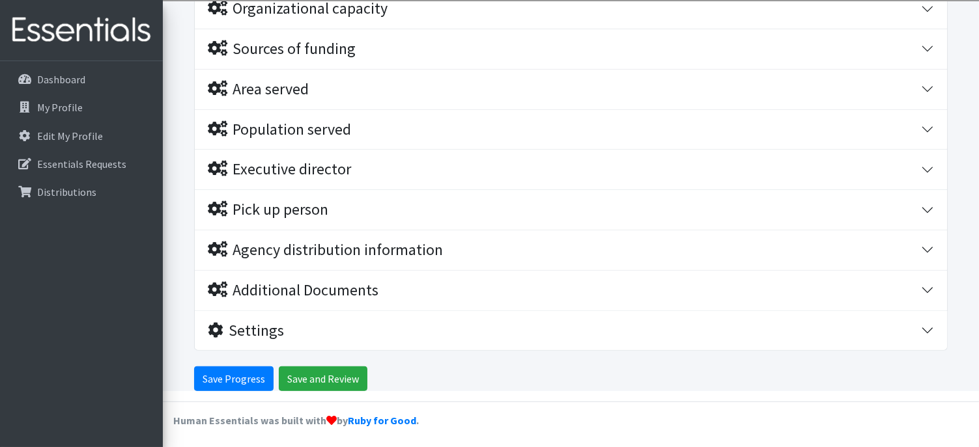
scroll to position [693, 0]
click at [321, 369] on input "Save and Review" at bounding box center [323, 378] width 89 height 25
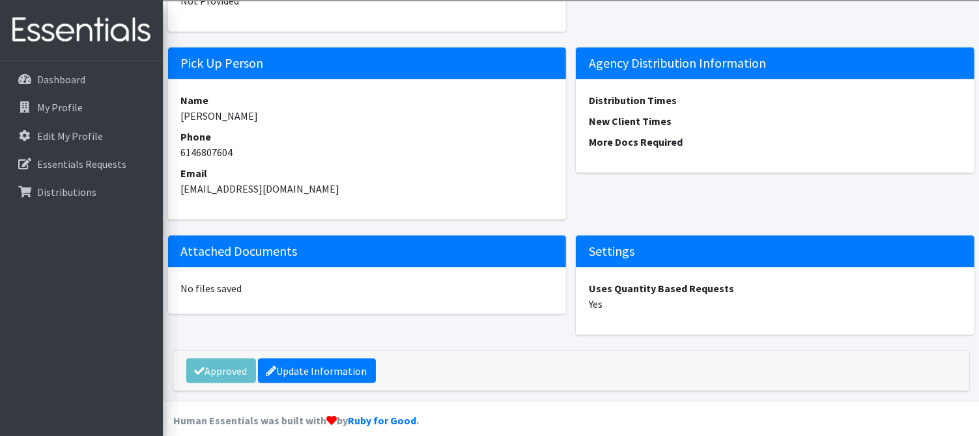
scroll to position [1776, 0]
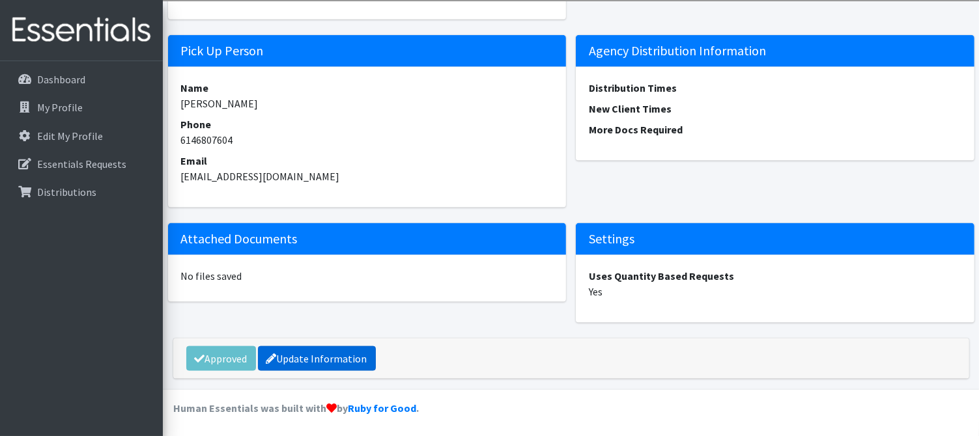
click at [333, 355] on link "Update Information" at bounding box center [317, 358] width 118 height 25
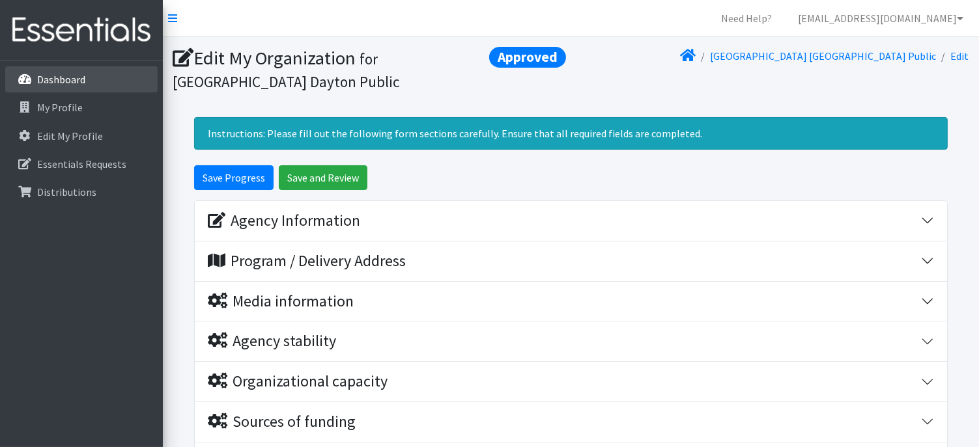
click at [95, 80] on link "Dashboard" at bounding box center [81, 79] width 152 height 26
